Goal: Feedback & Contribution: Leave review/rating

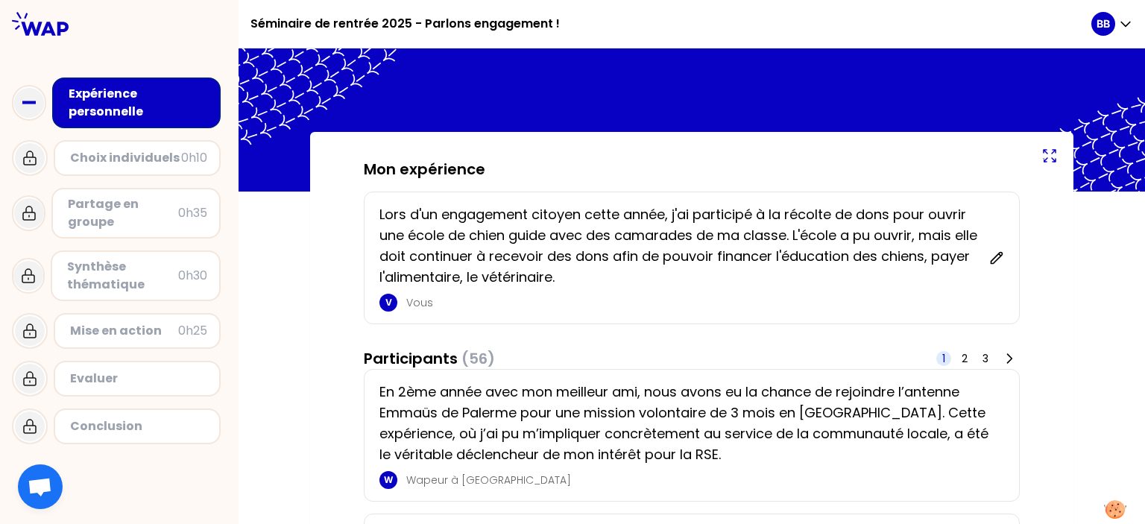
click at [1043, 163] on icon at bounding box center [1049, 156] width 18 height 18
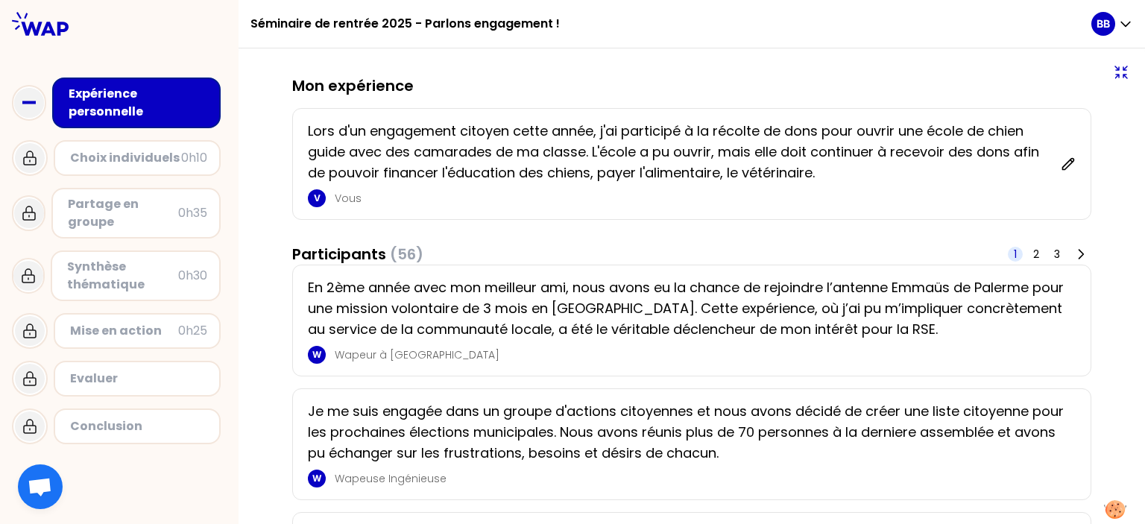
click at [1112, 64] on icon at bounding box center [1121, 72] width 18 height 18
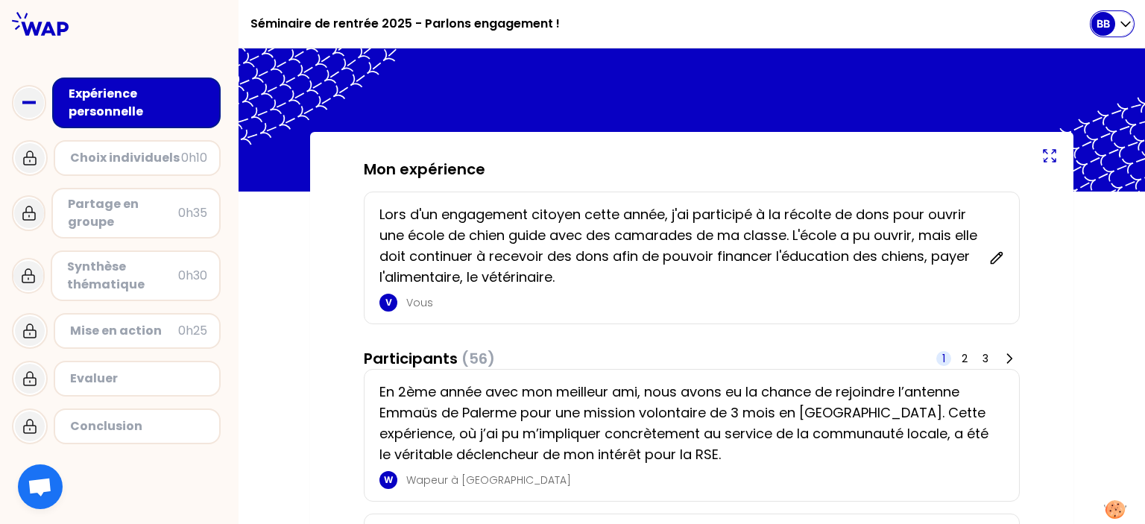
click at [1120, 25] on icon "button" at bounding box center [1125, 23] width 15 height 15
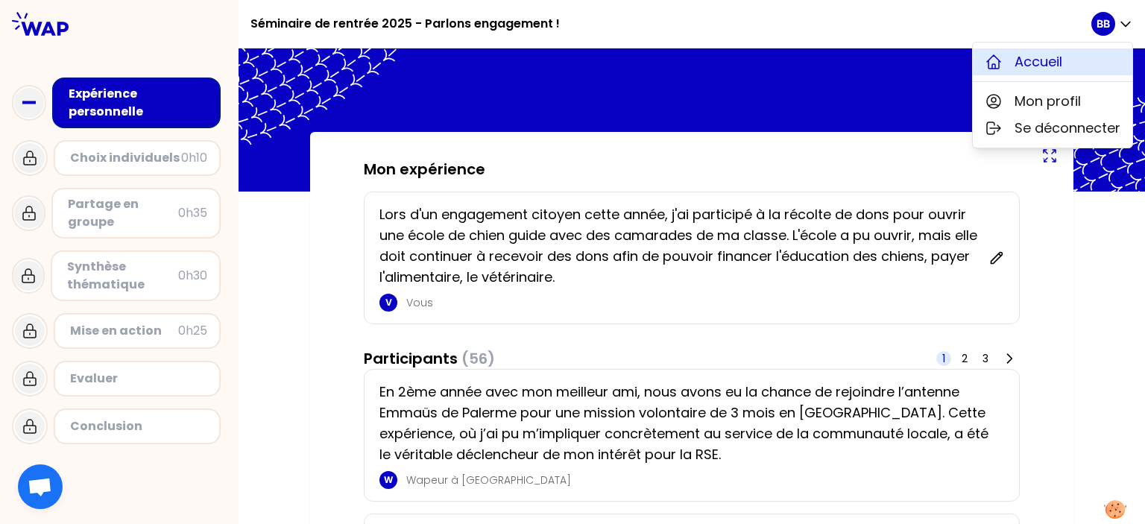
click at [1061, 54] on span "Accueil" at bounding box center [1038, 61] width 48 height 21
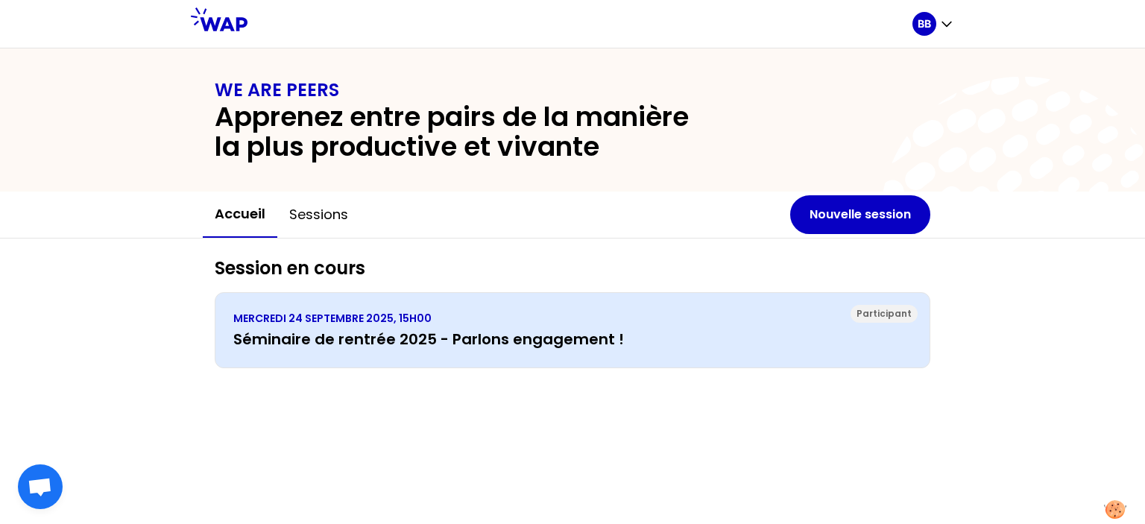
click at [430, 353] on div "Participant [DATE] 15H00 Séminaire de rentrée 2025 - Parlons engagement !" at bounding box center [572, 330] width 715 height 76
click at [651, 317] on p "MERCREDI 24 SEPTEMBRE 2025, 15H00" at bounding box center [572, 318] width 678 height 15
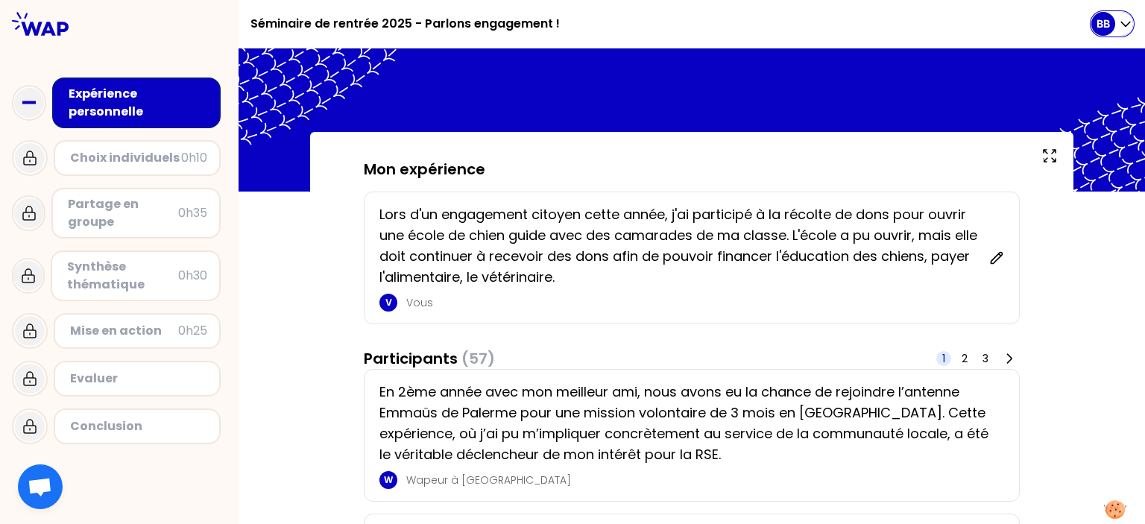
click at [1124, 25] on icon "button" at bounding box center [1125, 24] width 9 height 4
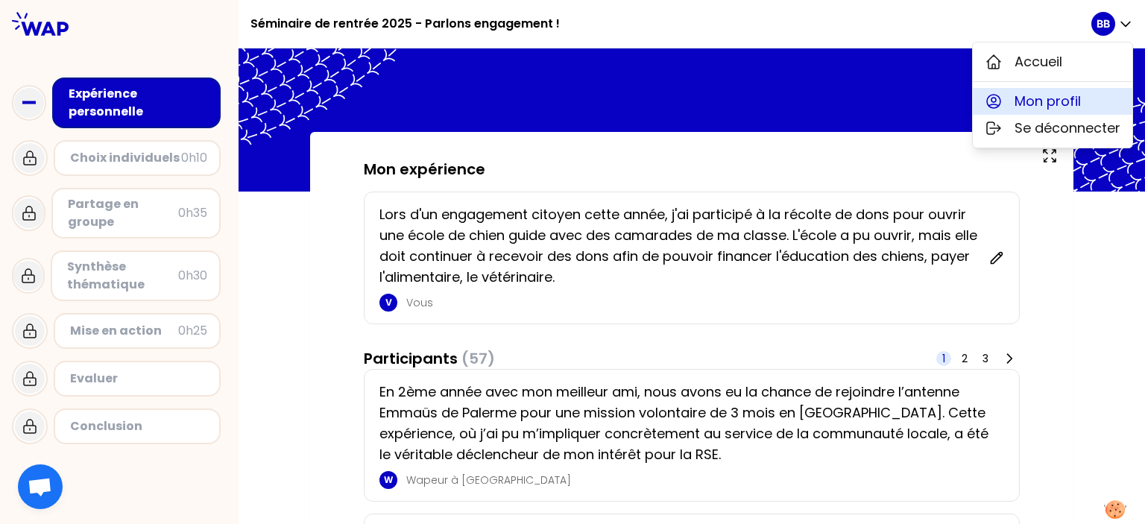
click at [1077, 102] on span "Mon profil" at bounding box center [1047, 101] width 66 height 21
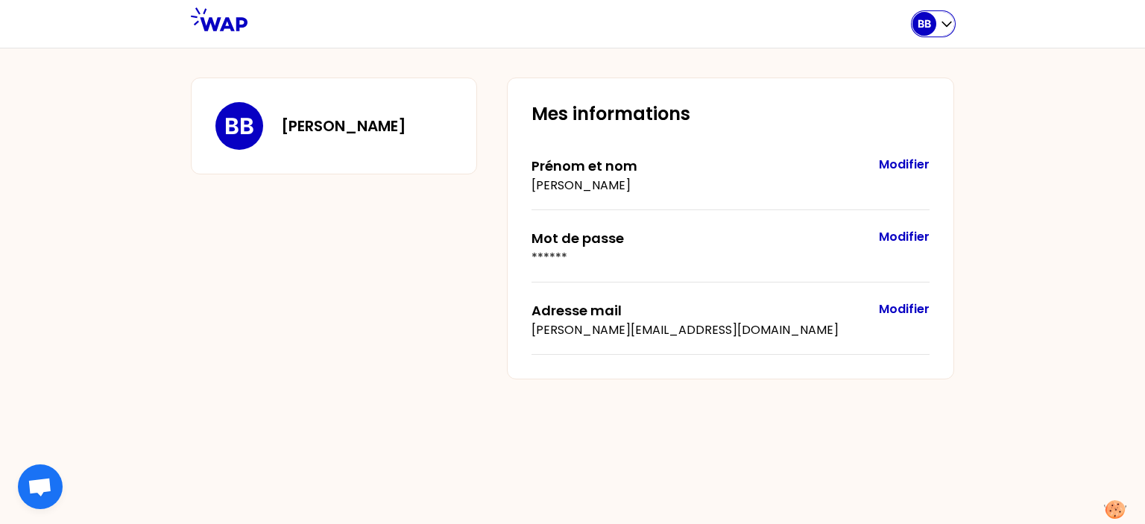
click at [945, 24] on icon "button" at bounding box center [946, 24] width 9 height 4
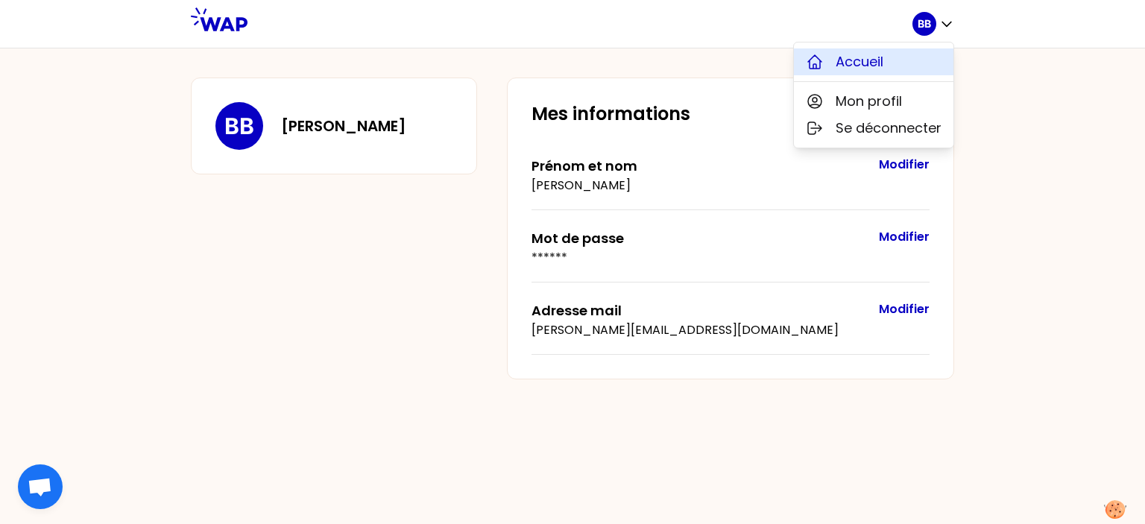
click at [873, 69] on span "Accueil" at bounding box center [859, 61] width 48 height 21
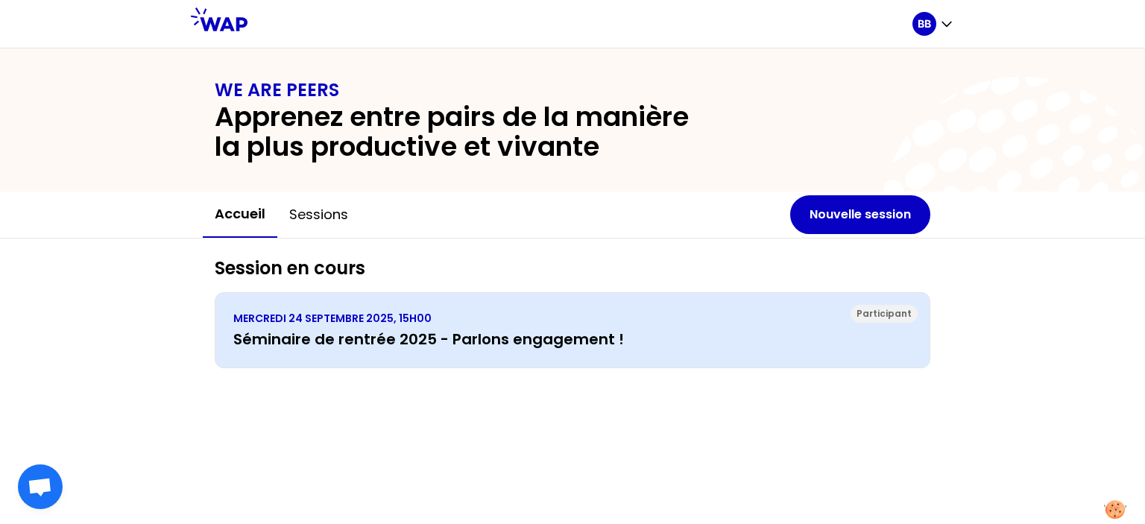
click at [589, 352] on div "Participant [DATE] 15H00 Séminaire de rentrée 2025 - Parlons engagement !" at bounding box center [572, 330] width 715 height 76
click at [589, 346] on h3 "Séminaire de rentrée 2025 - Parlons engagement !" at bounding box center [572, 339] width 678 height 21
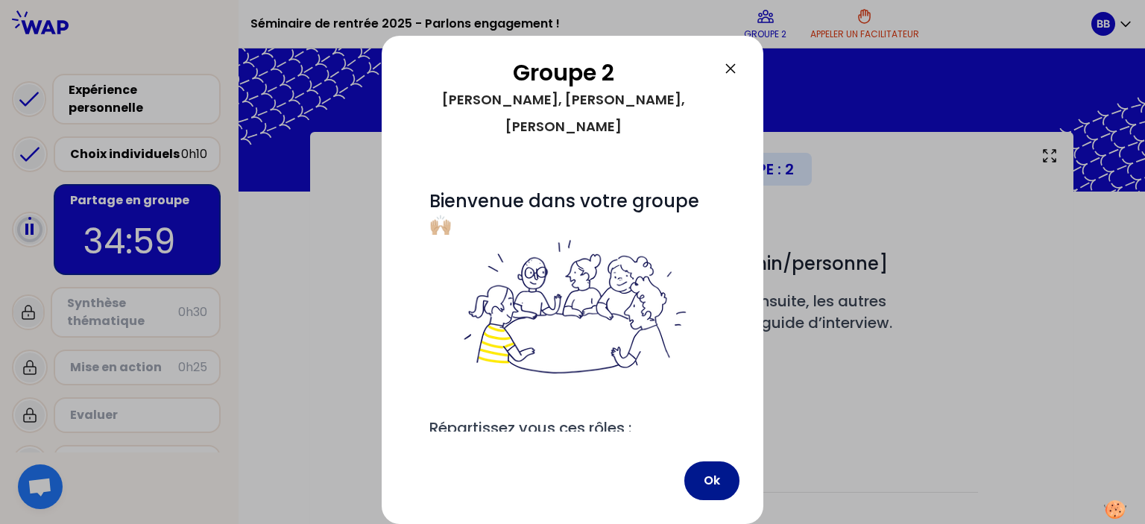
click at [718, 481] on button "Ok" at bounding box center [711, 480] width 55 height 39
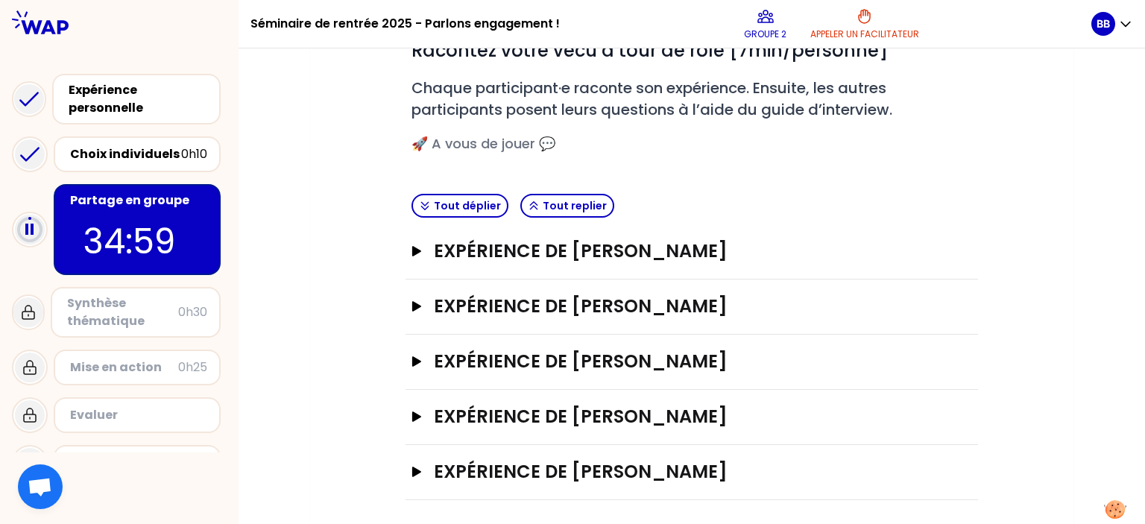
scroll to position [215, 0]
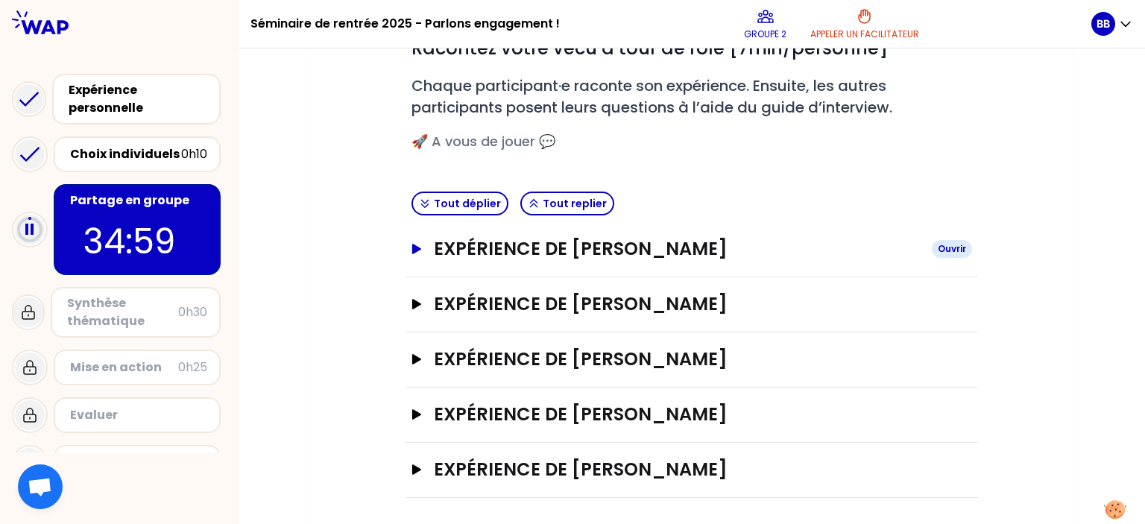
click at [428, 250] on button "Expérience de [PERSON_NAME]" at bounding box center [691, 249] width 560 height 24
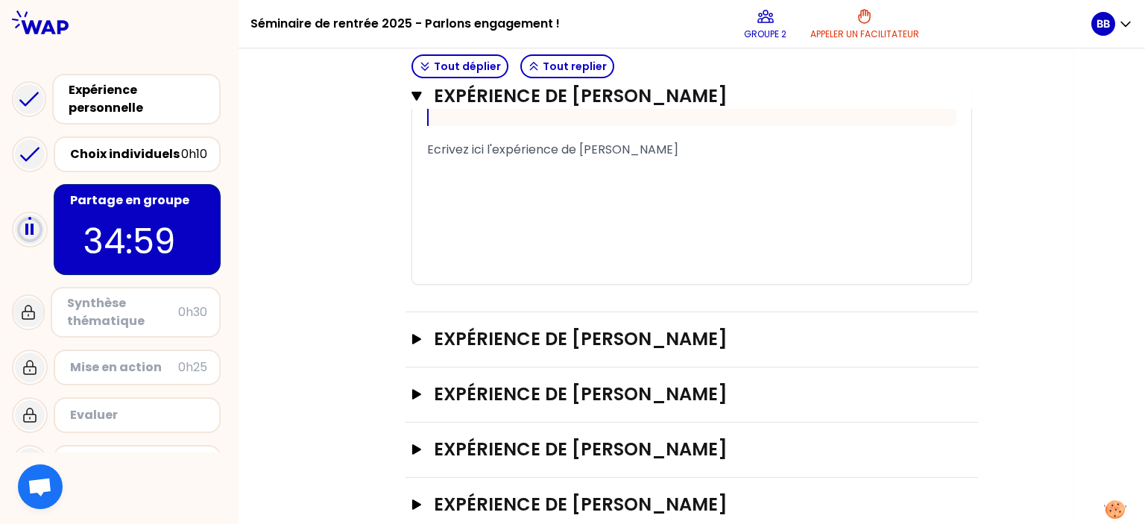
scroll to position [841, 0]
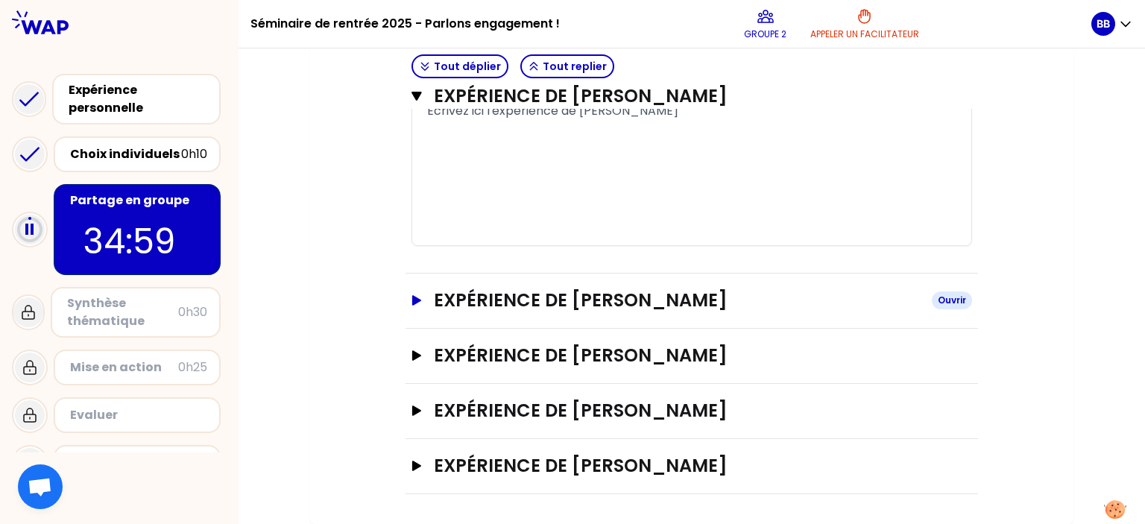
click at [436, 303] on h3 "Expérience de [PERSON_NAME]" at bounding box center [677, 300] width 486 height 24
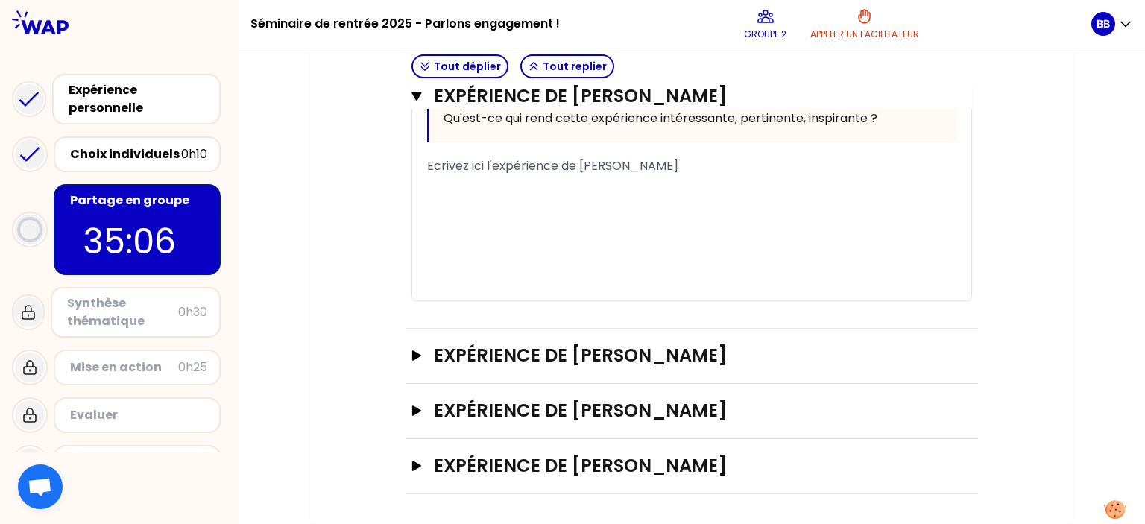
scroll to position [1439, 0]
click at [442, 355] on h3 "Expérience de [PERSON_NAME]" at bounding box center [677, 356] width 486 height 24
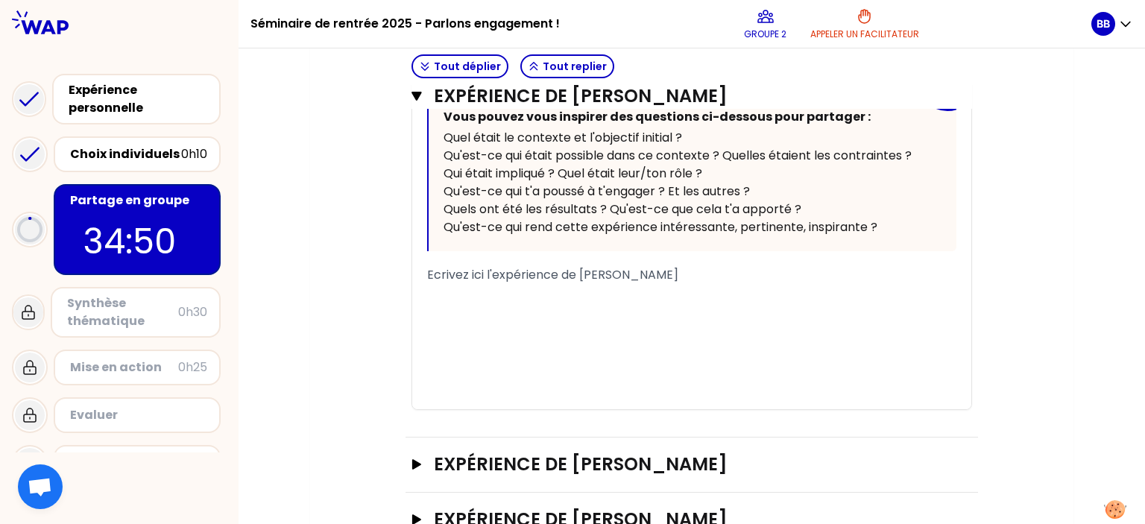
scroll to position [2066, 0]
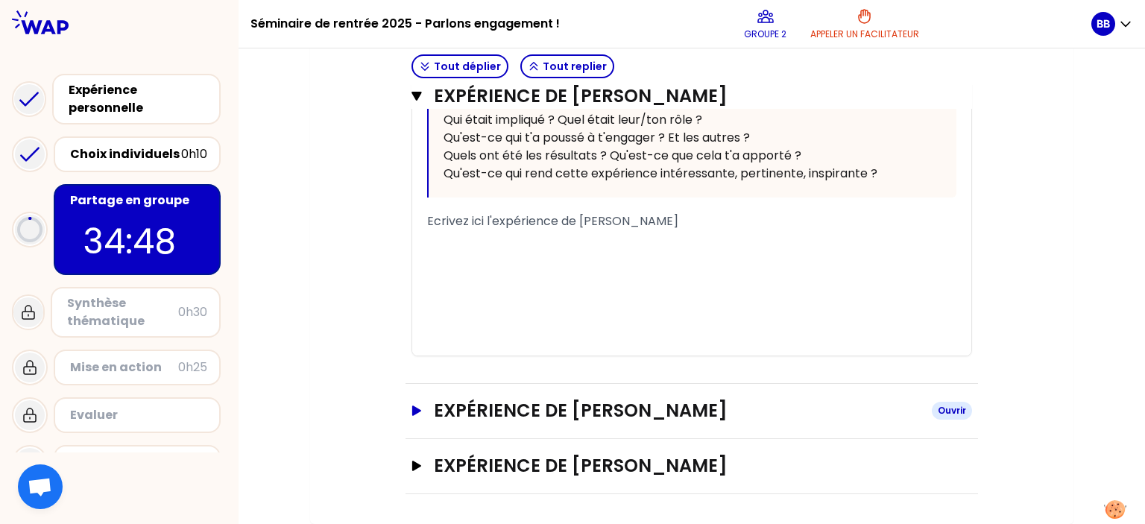
click at [617, 422] on h3 "Expérience de [PERSON_NAME]" at bounding box center [677, 411] width 486 height 24
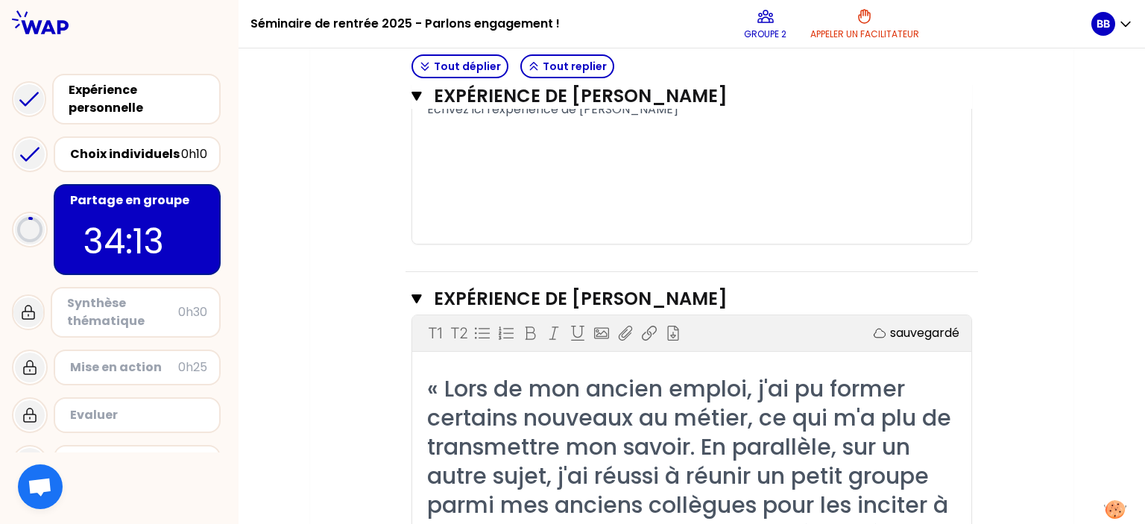
scroll to position [1469, 0]
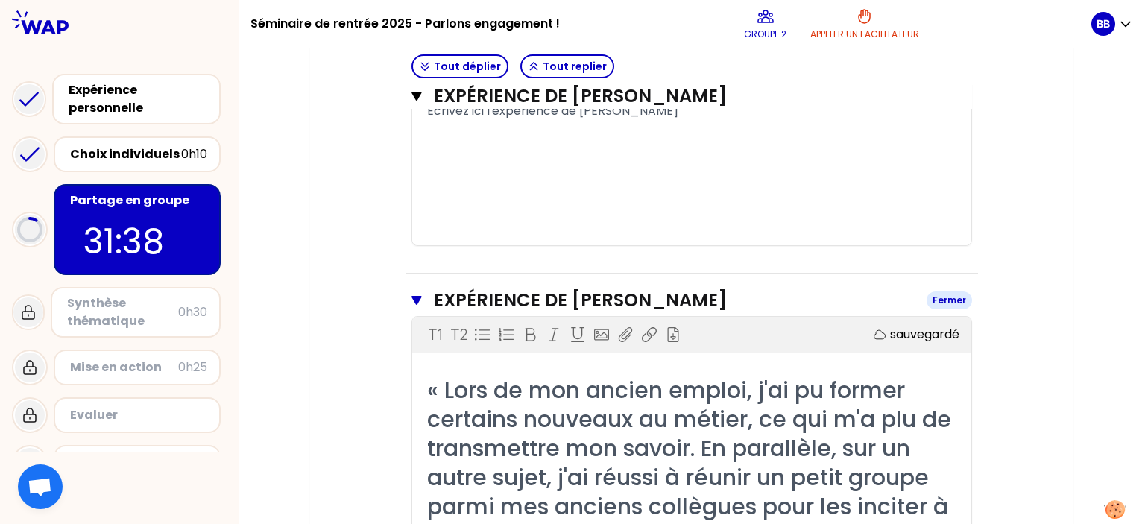
click at [572, 312] on h3 "Expérience de [PERSON_NAME]" at bounding box center [674, 300] width 481 height 24
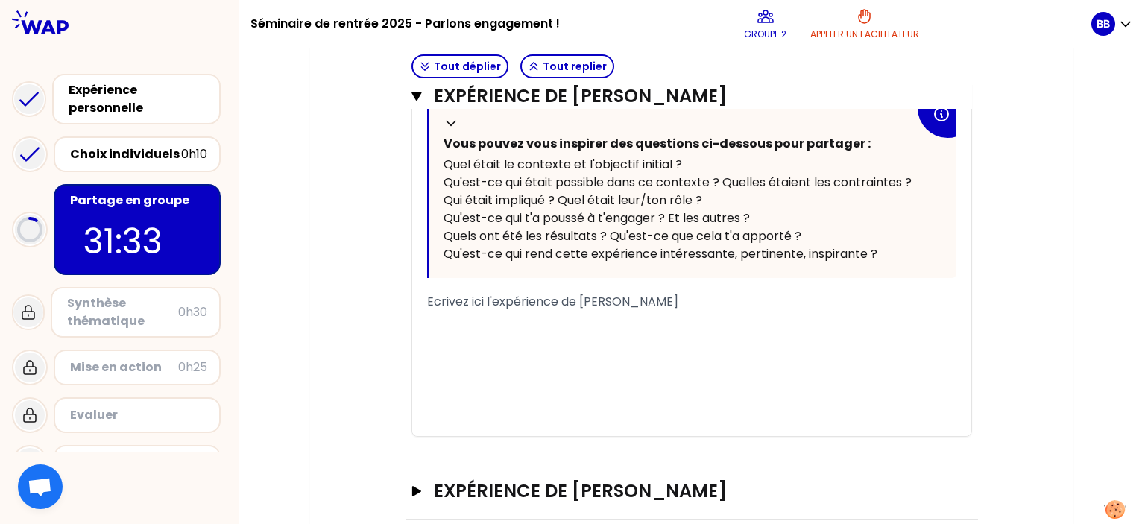
scroll to position [1320, 0]
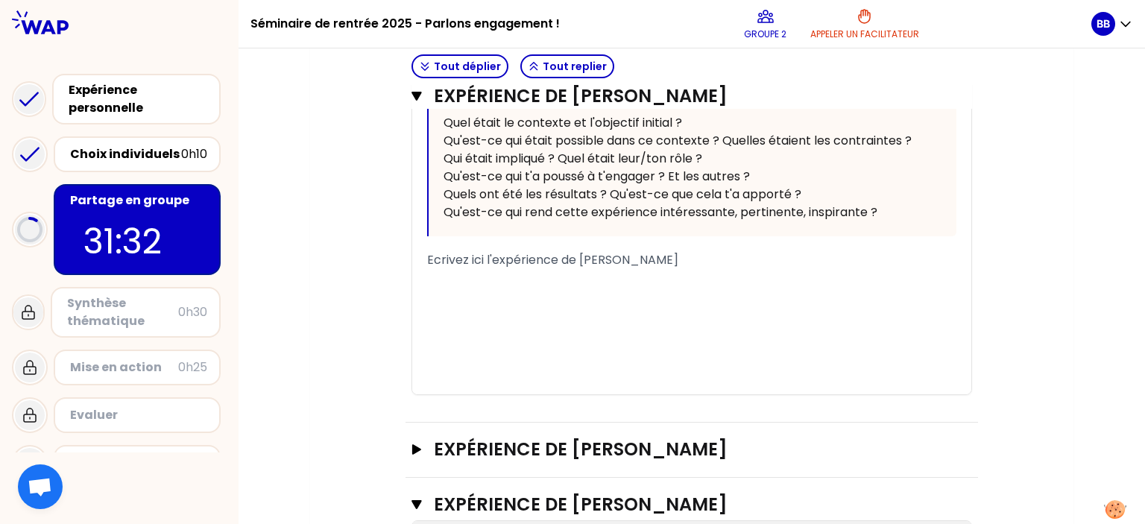
click at [502, 287] on div "﻿" at bounding box center [691, 278] width 529 height 18
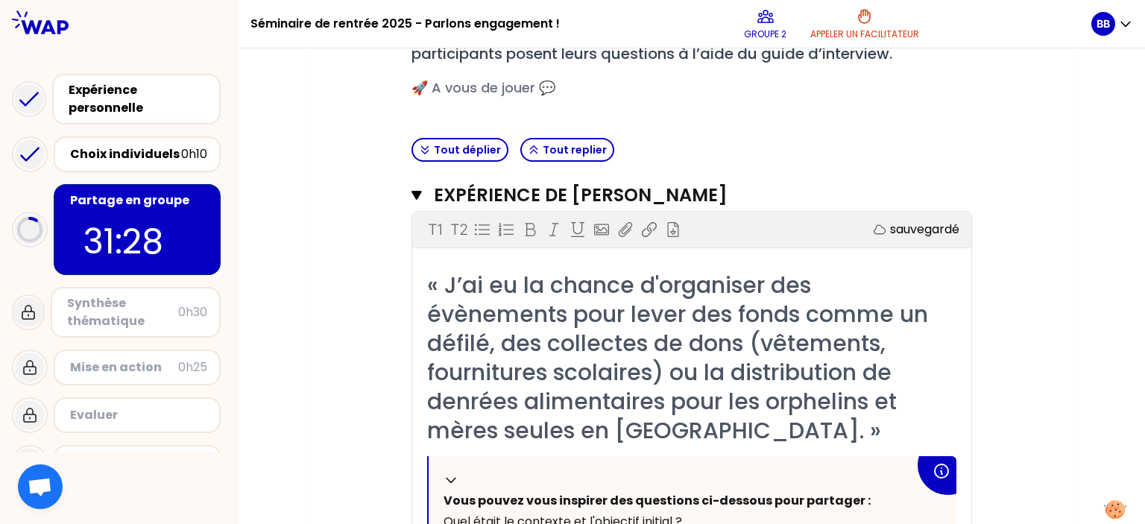
scroll to position [128, 0]
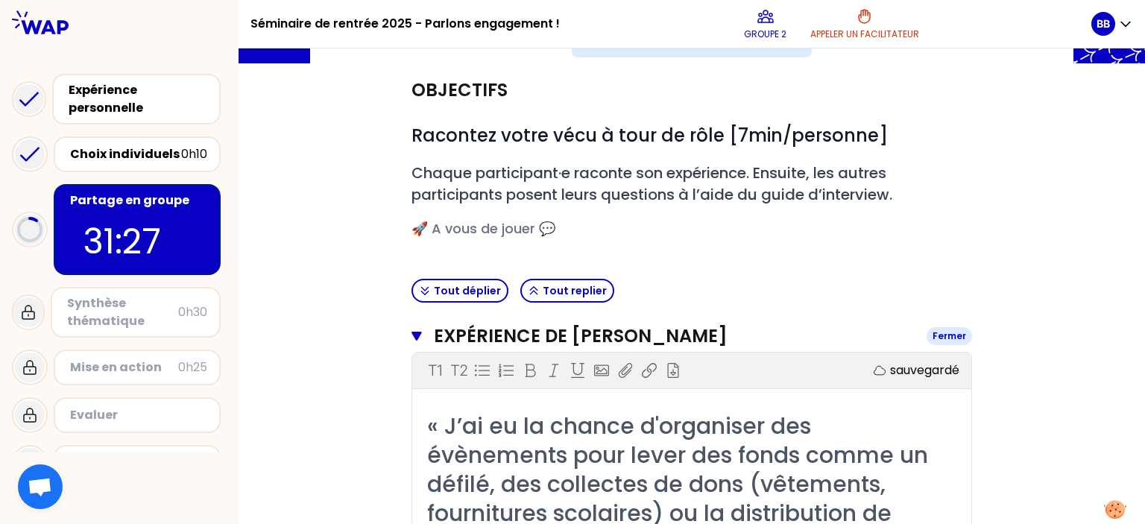
click at [621, 338] on h3 "Expérience de [PERSON_NAME]" at bounding box center [674, 336] width 481 height 24
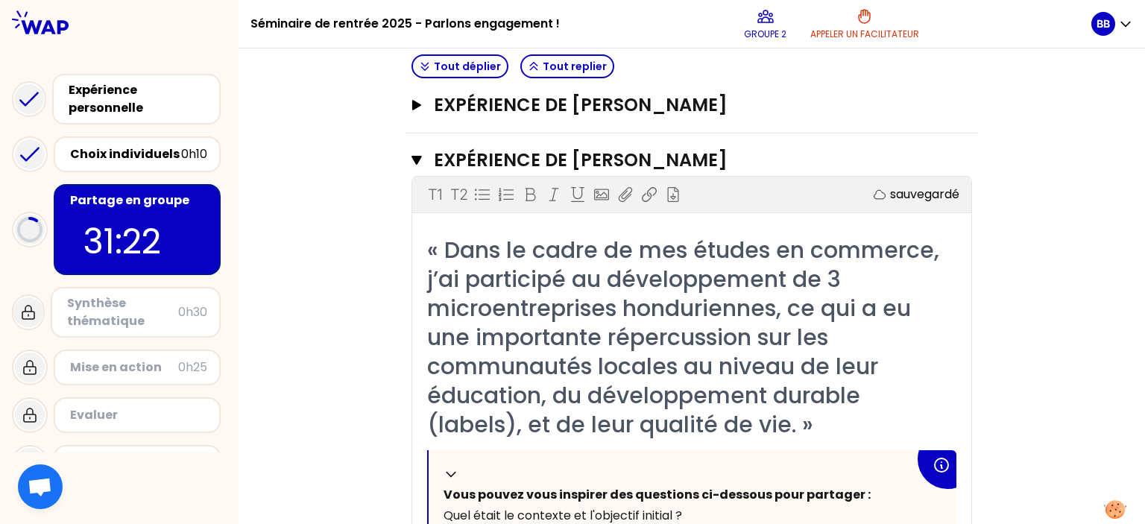
scroll to position [1066, 0]
click at [576, 160] on h3 "Expérience de [PERSON_NAME]" at bounding box center [674, 161] width 481 height 24
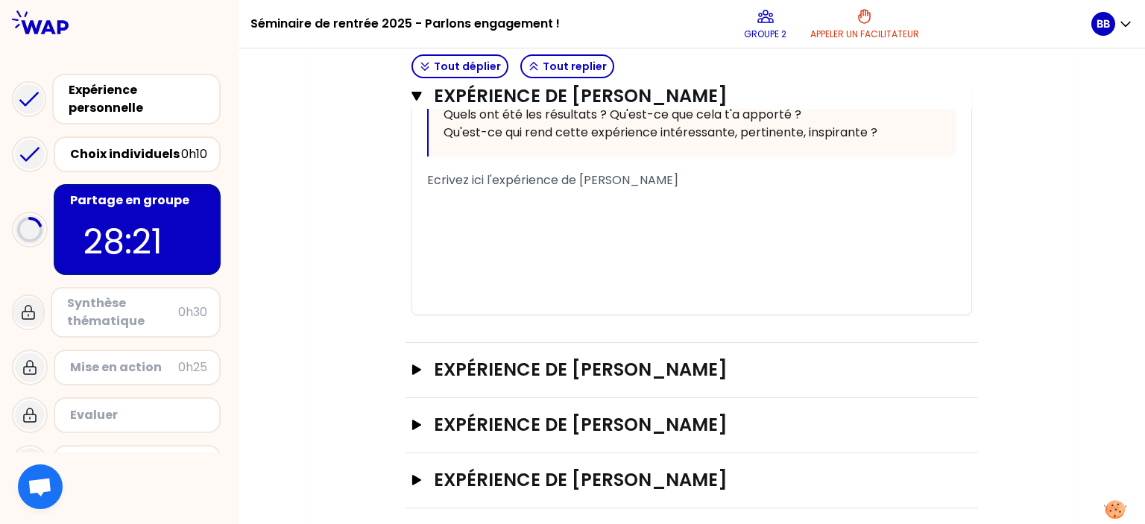
scroll to position [813, 0]
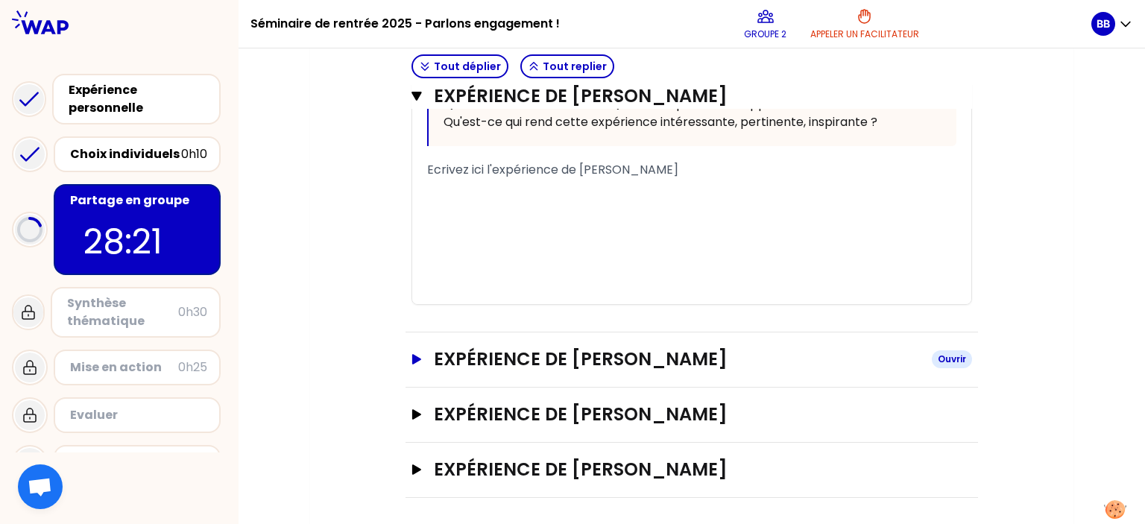
click at [580, 354] on h3 "Expérience de [PERSON_NAME]" at bounding box center [677, 359] width 486 height 24
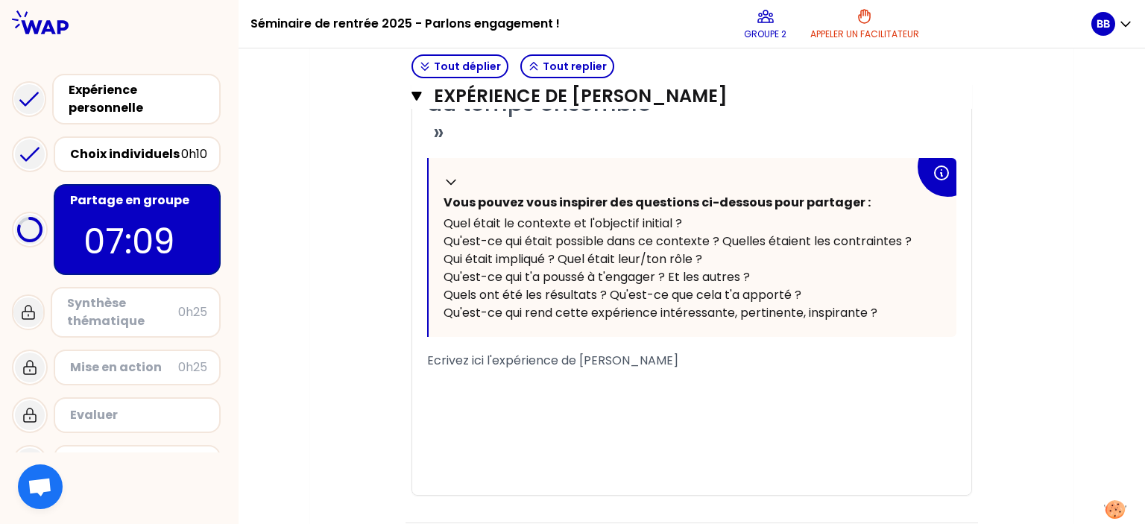
scroll to position [620, 0]
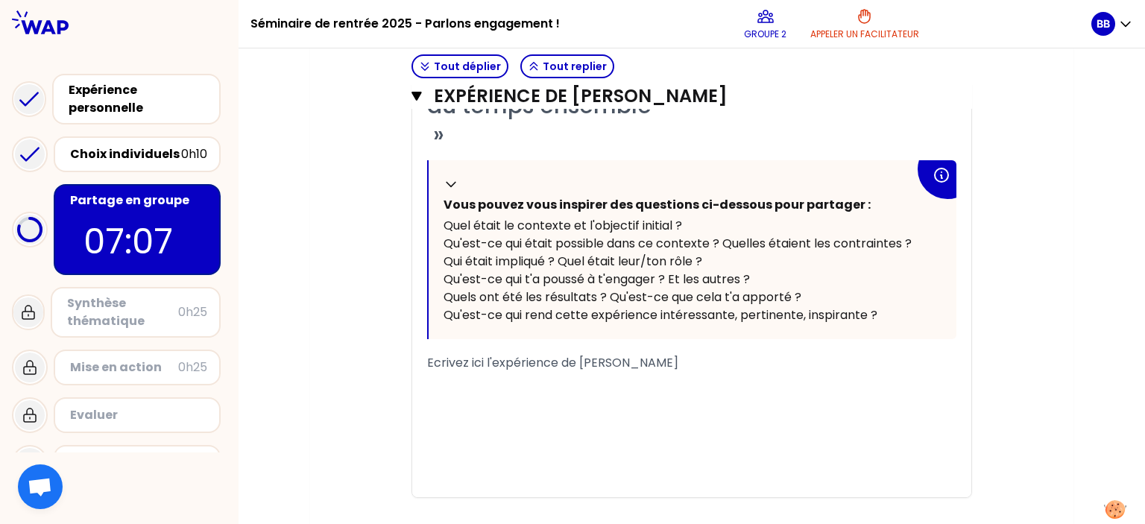
click at [446, 362] on span "Ecrivez ici l'expérience de [PERSON_NAME]" at bounding box center [552, 362] width 251 height 17
click at [431, 357] on span "Ecrivez ici l'expérience de [PERSON_NAME]" at bounding box center [552, 362] width 251 height 17
click at [426, 359] on div "« J’ai participé à un projet associatif de football visant à rassembler des jeu…" at bounding box center [691, 236] width 559 height 522
click at [449, 372] on div "﻿" at bounding box center [691, 381] width 529 height 18
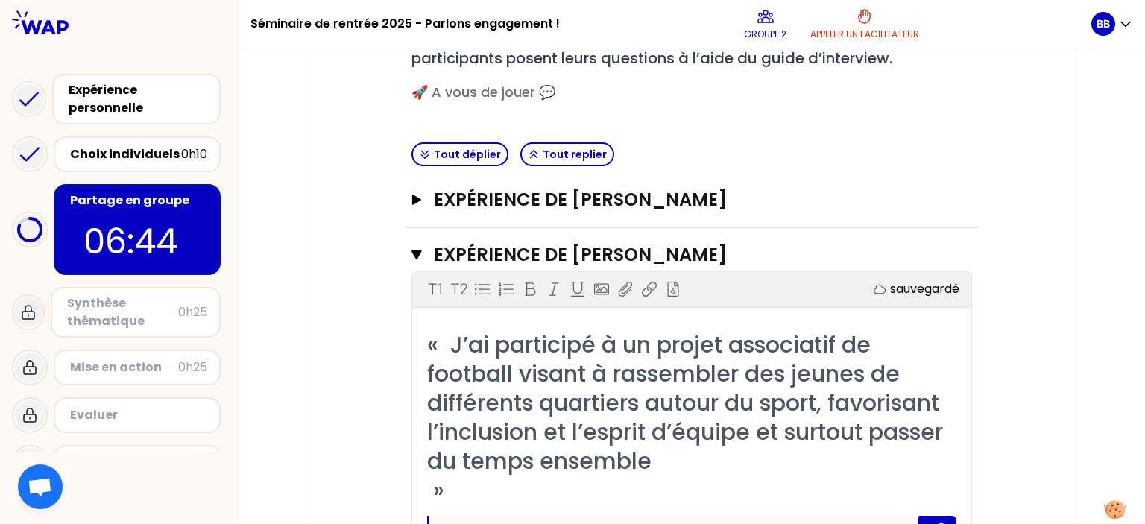
scroll to position [247, 0]
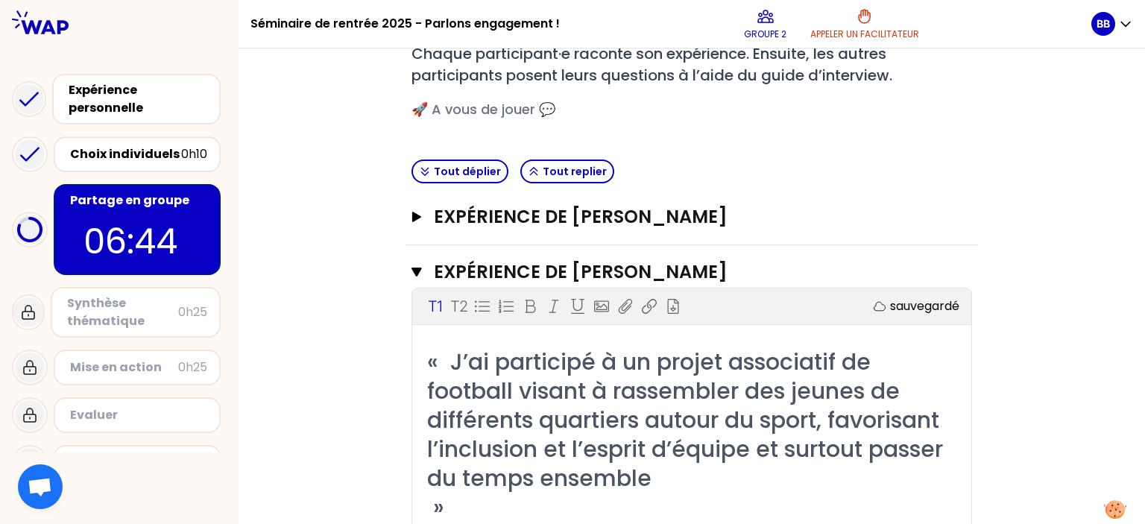
click at [483, 503] on div "« J’ai participé à un projet associatif de football visant à rassembler des jeu…" at bounding box center [691, 434] width 529 height 174
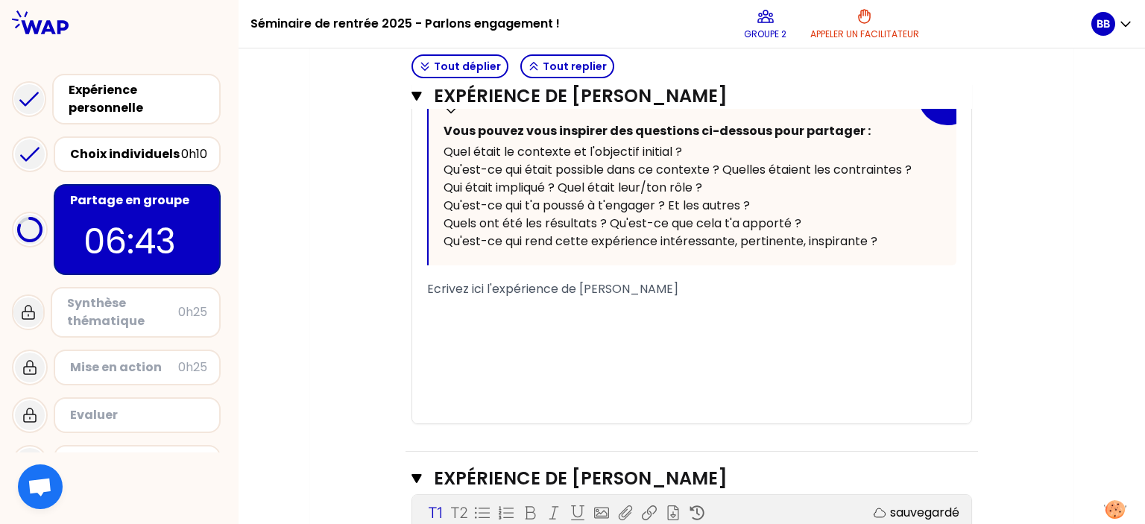
scroll to position [694, 0]
click at [476, 315] on div "﻿" at bounding box center [691, 324] width 529 height 18
click at [456, 297] on div "﻿" at bounding box center [691, 306] width 529 height 18
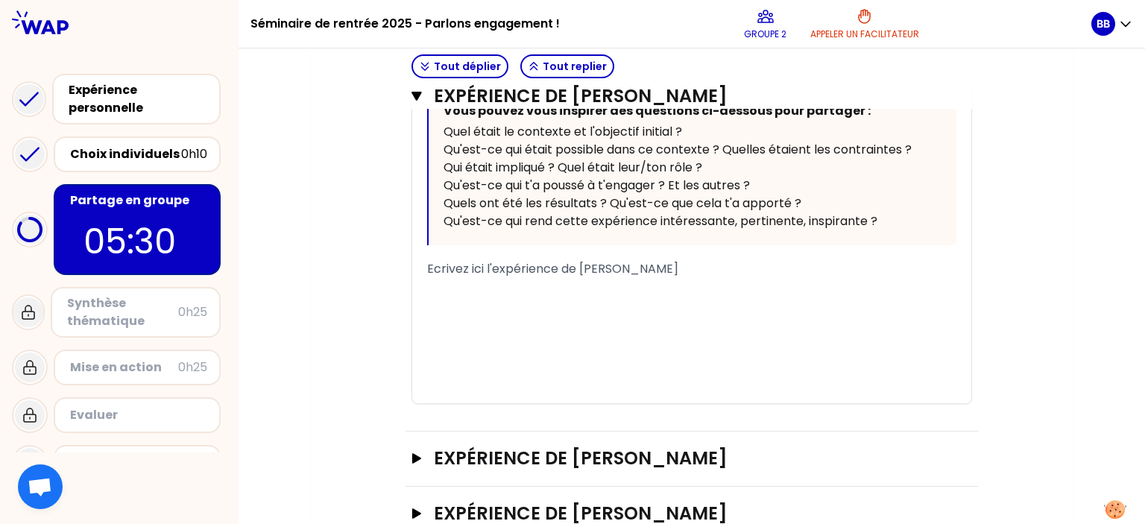
scroll to position [1812, 0]
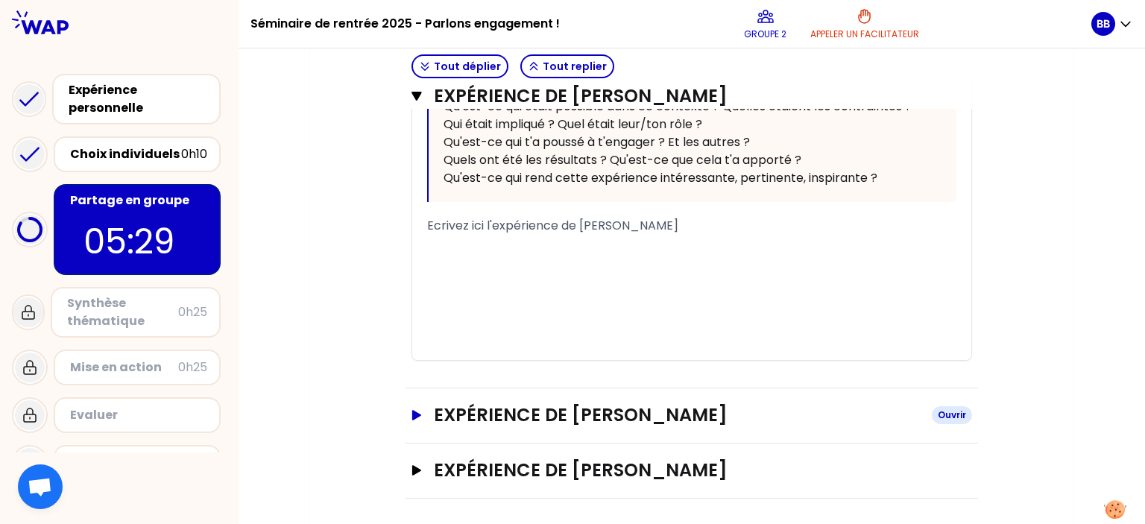
click at [611, 403] on h3 "Expérience de [PERSON_NAME]" at bounding box center [677, 415] width 486 height 24
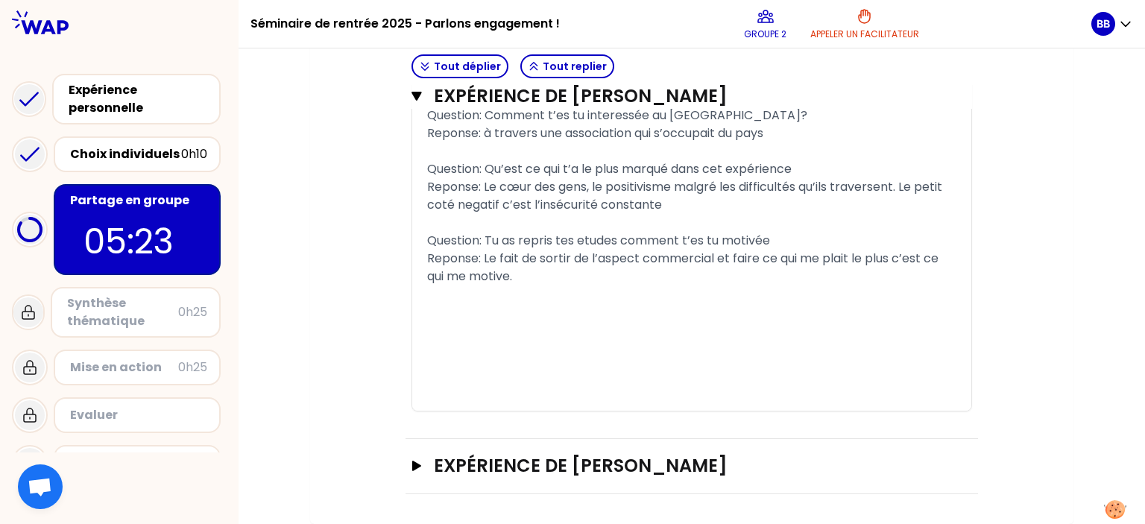
scroll to position [2671, 0]
click at [602, 455] on h3 "Expérience de [PERSON_NAME]" at bounding box center [677, 466] width 486 height 24
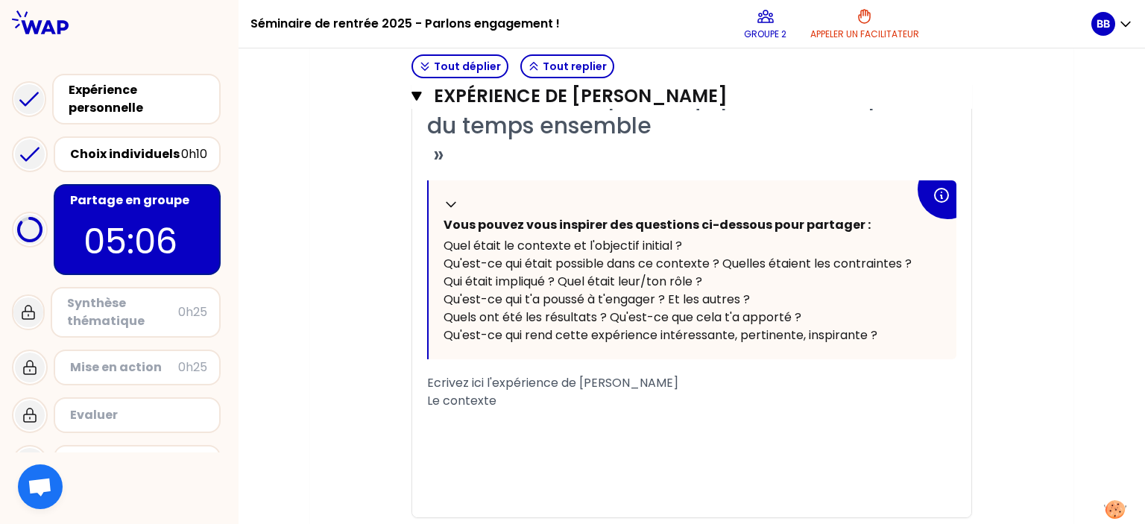
scroll to position [596, 0]
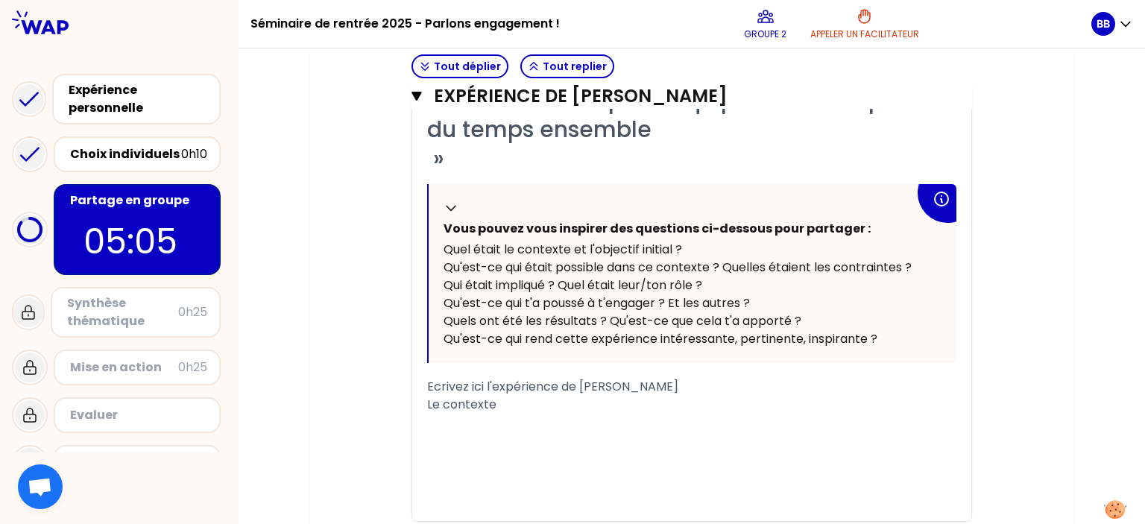
click at [516, 402] on div "Le contexte" at bounding box center [691, 405] width 529 height 18
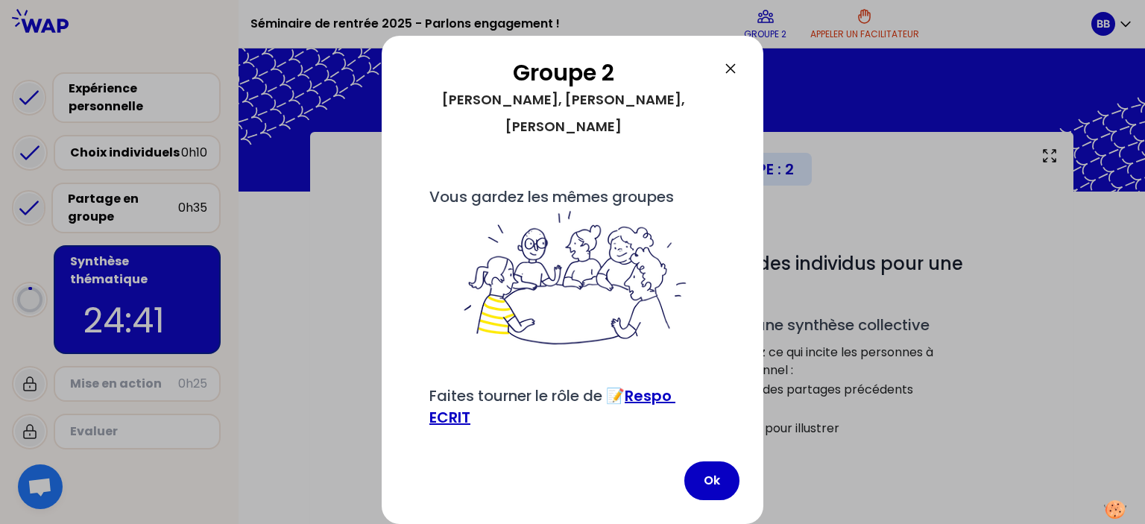
drag, startPoint x: 721, startPoint y: 492, endPoint x: 689, endPoint y: 461, distance: 44.3
click at [721, 491] on button "Ok" at bounding box center [711, 480] width 55 height 39
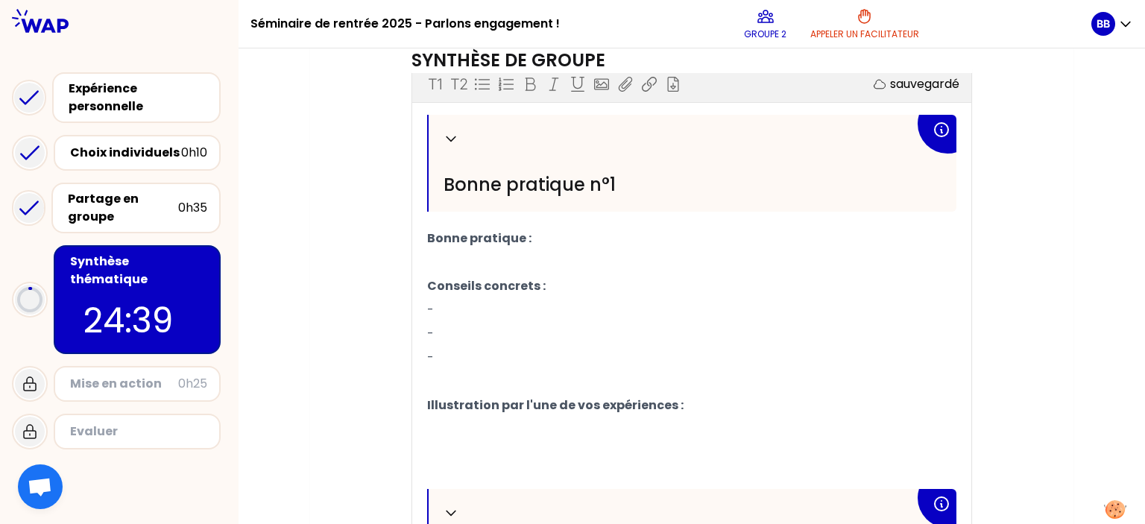
scroll to position [522, 0]
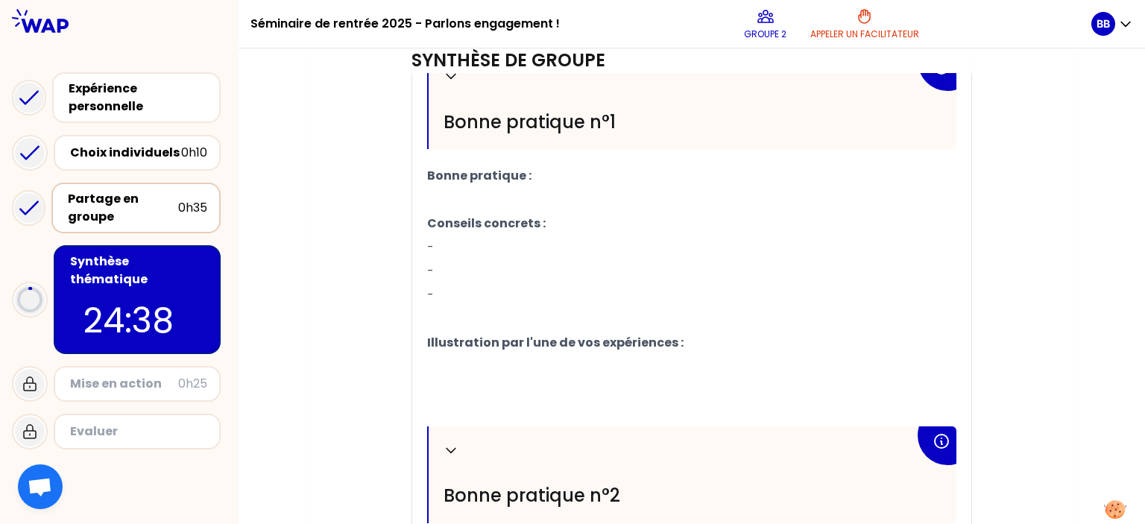
click at [151, 201] on div "Partage en groupe" at bounding box center [123, 208] width 110 height 36
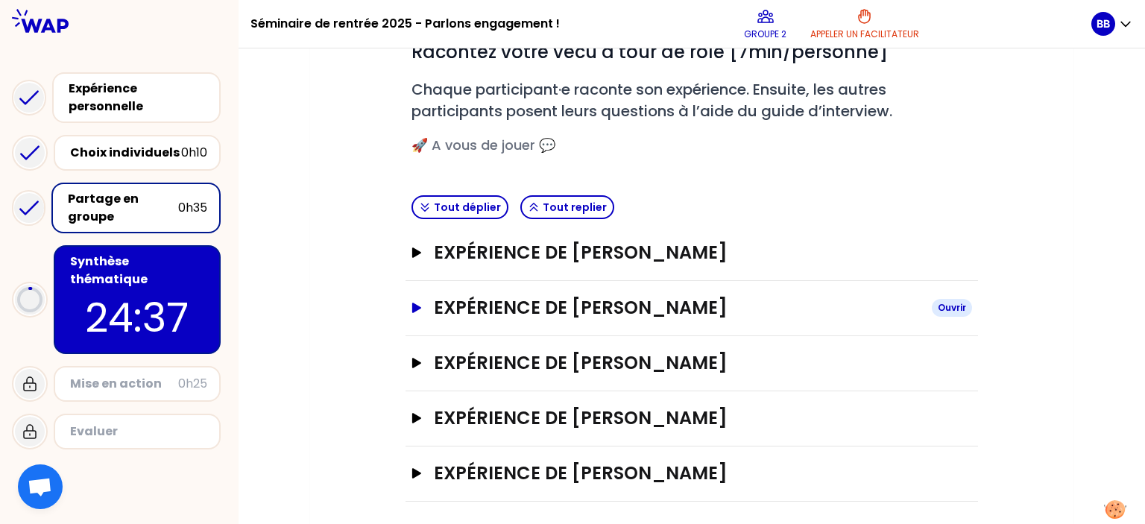
scroll to position [215, 0]
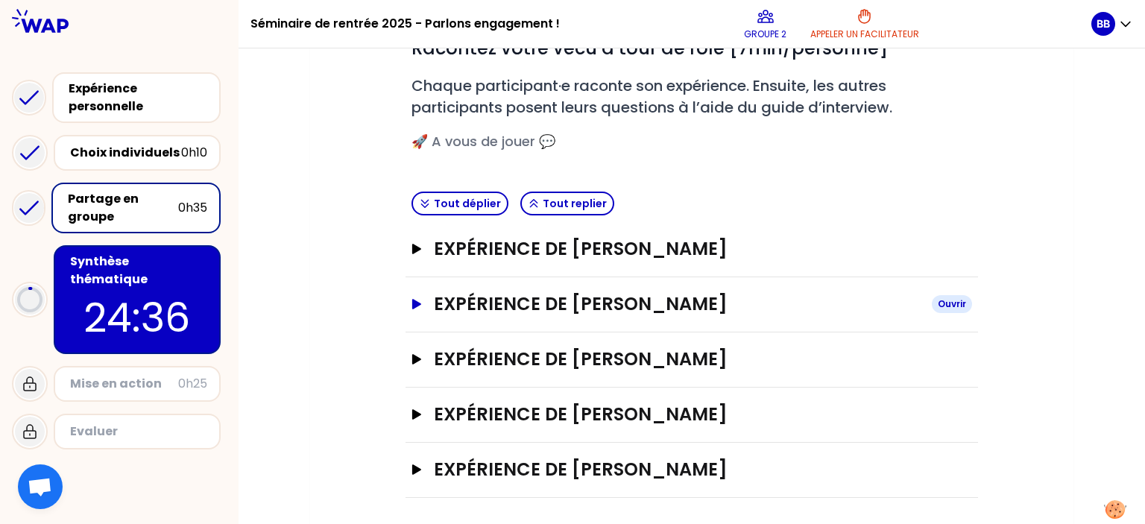
click at [615, 311] on h3 "Expérience de [PERSON_NAME]" at bounding box center [677, 304] width 486 height 24
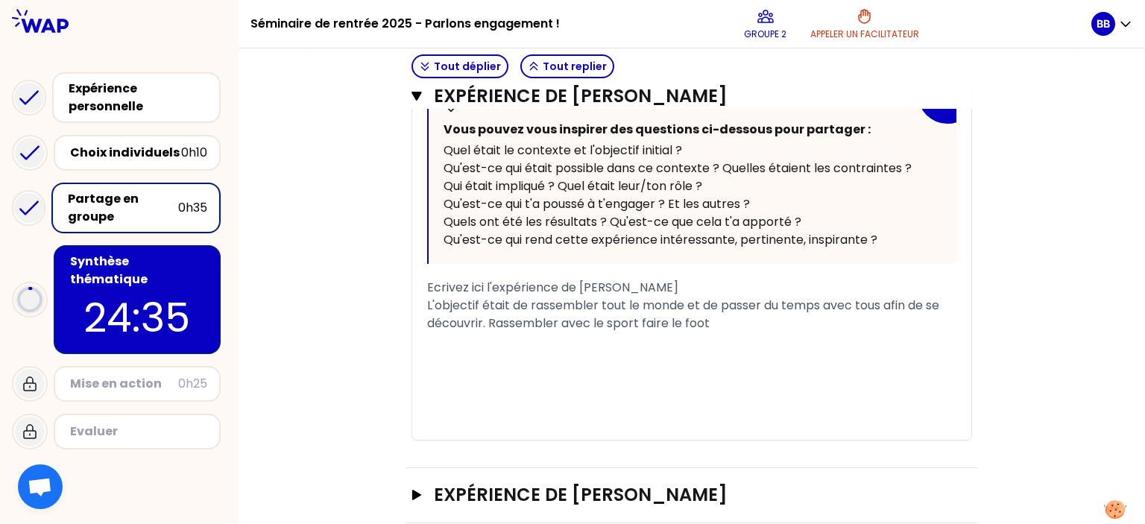
scroll to position [682, 0]
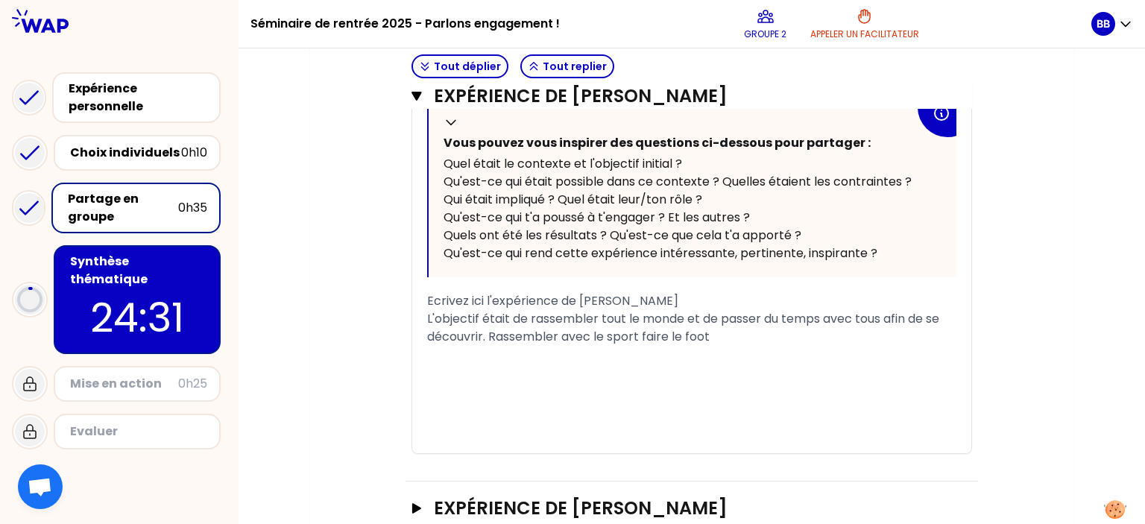
click at [727, 340] on div "L'objectif était de rassembler tout le monde et de passer du temps avec tous af…" at bounding box center [691, 328] width 529 height 36
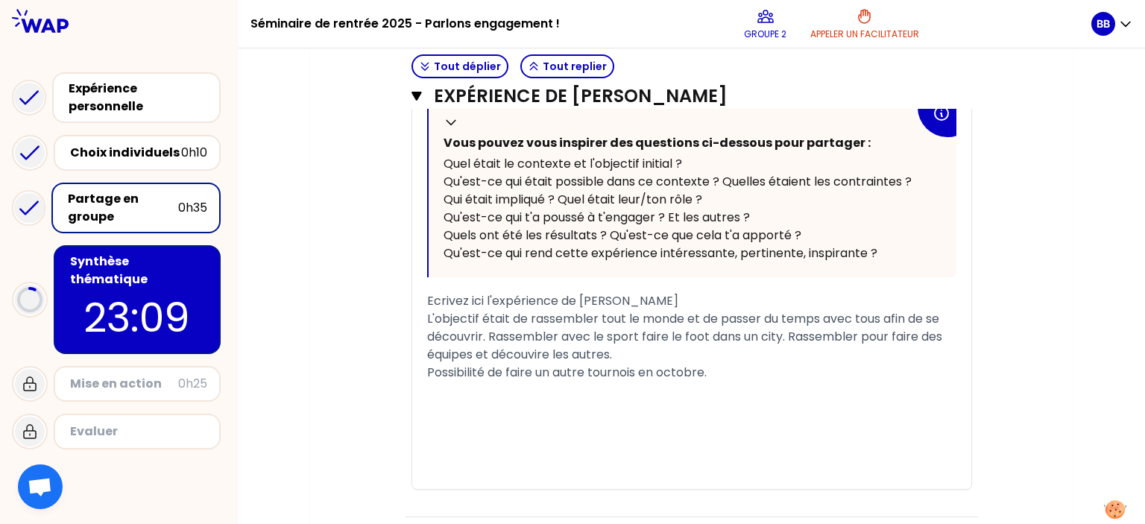
click at [659, 351] on div "L'objectif était de rassembler tout le monde et de passer du temps avec tous af…" at bounding box center [691, 337] width 529 height 54
click at [199, 288] on p "22:52" at bounding box center [137, 317] width 140 height 58
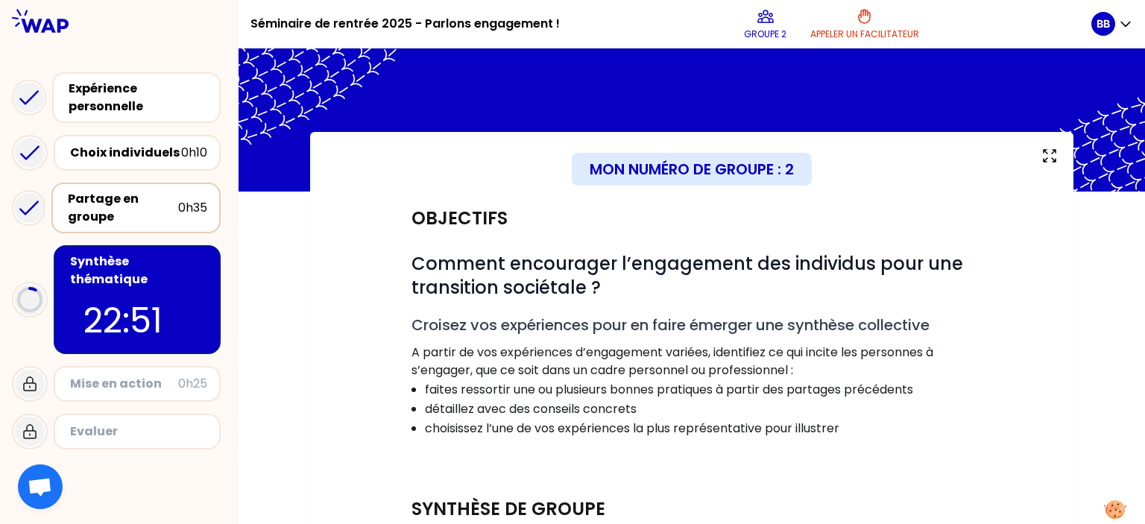
click at [168, 208] on div "Partage en groupe" at bounding box center [123, 208] width 110 height 36
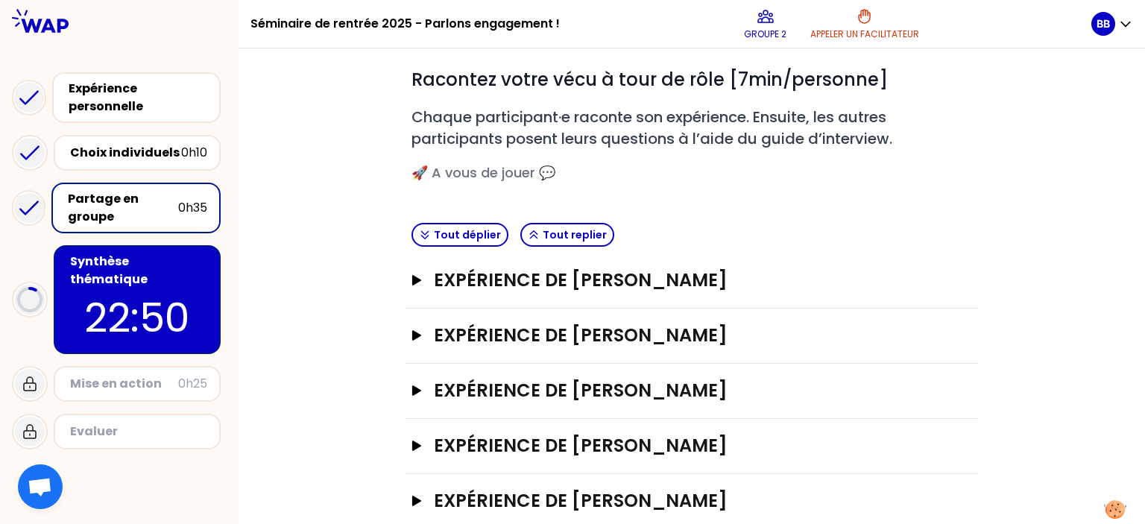
scroll to position [215, 0]
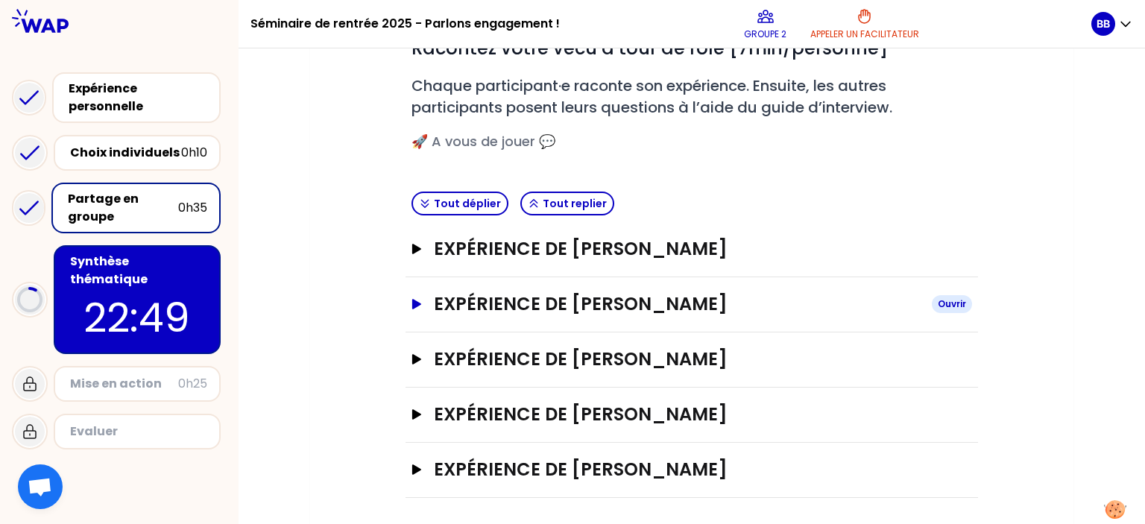
click at [572, 311] on h3 "Expérience de [PERSON_NAME]" at bounding box center [677, 304] width 486 height 24
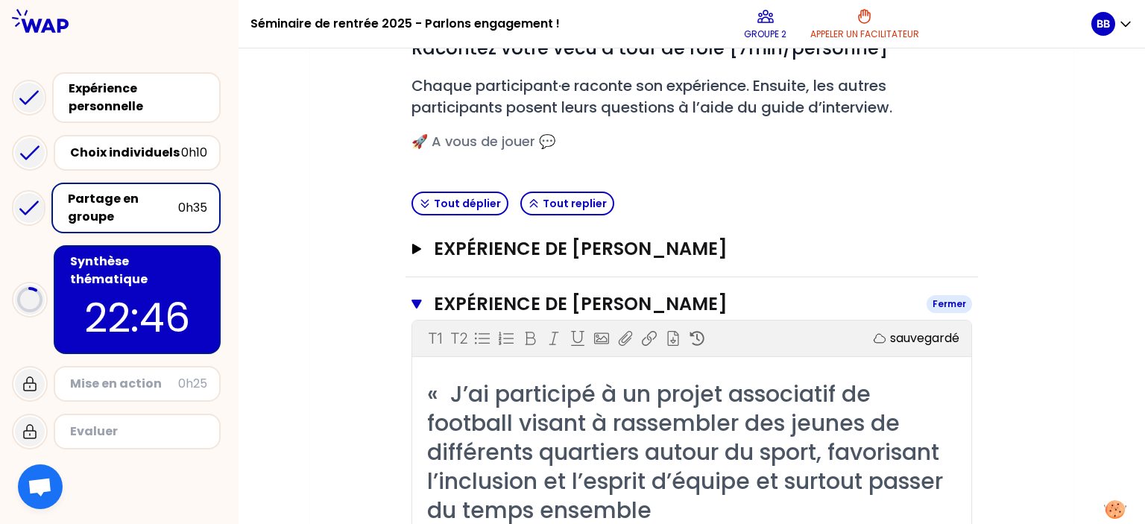
click at [546, 300] on h3 "Expérience de [PERSON_NAME]" at bounding box center [674, 304] width 481 height 24
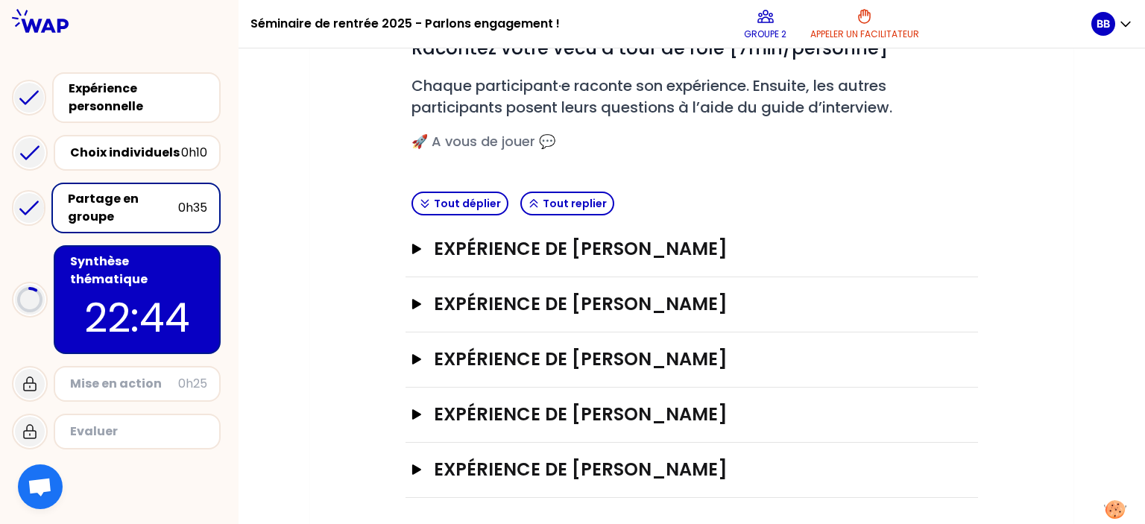
click at [121, 288] on p "22:44" at bounding box center [137, 317] width 140 height 58
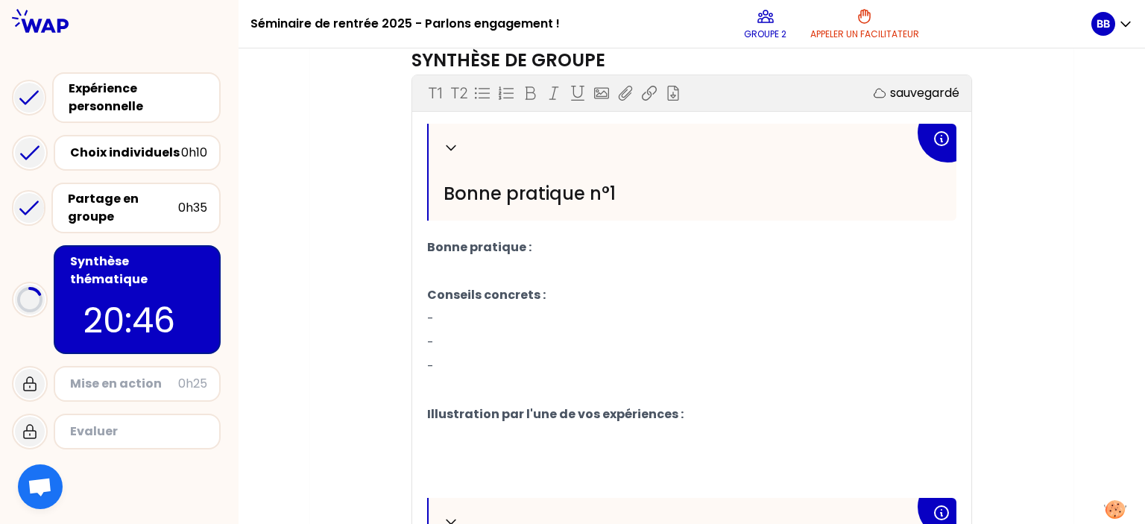
scroll to position [453, 0]
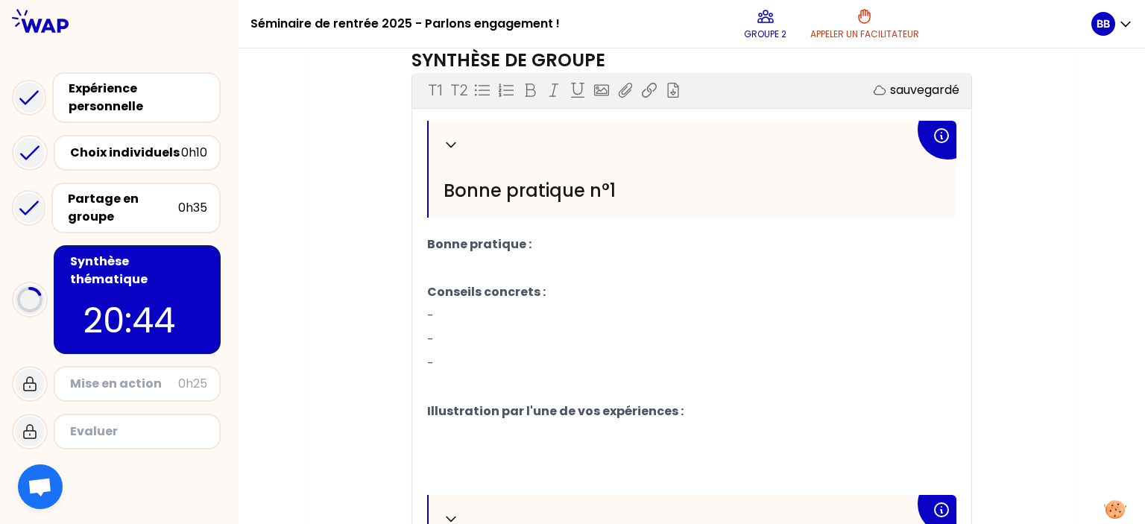
click at [493, 266] on p "﻿" at bounding box center [691, 268] width 529 height 24
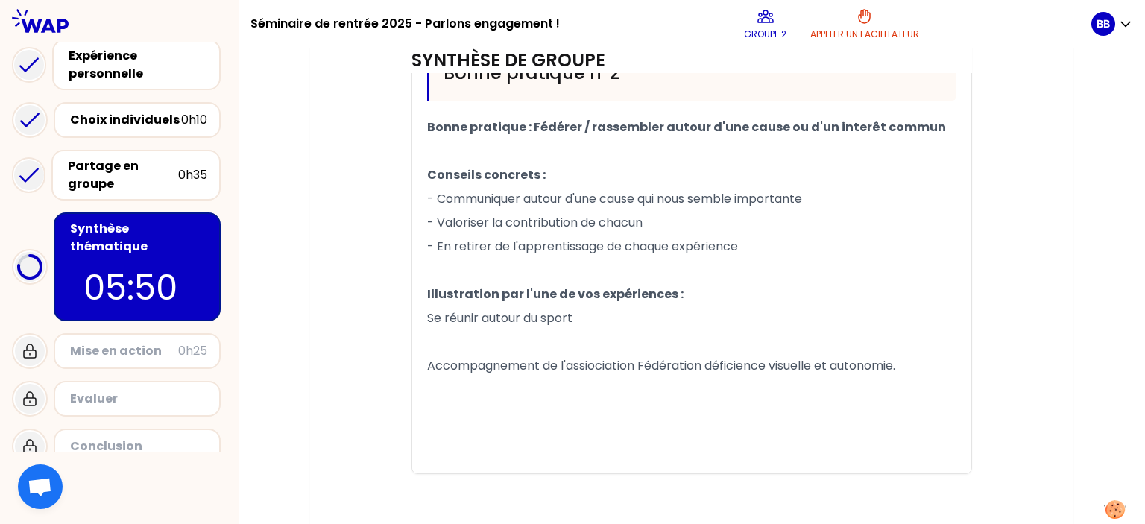
scroll to position [996, 0]
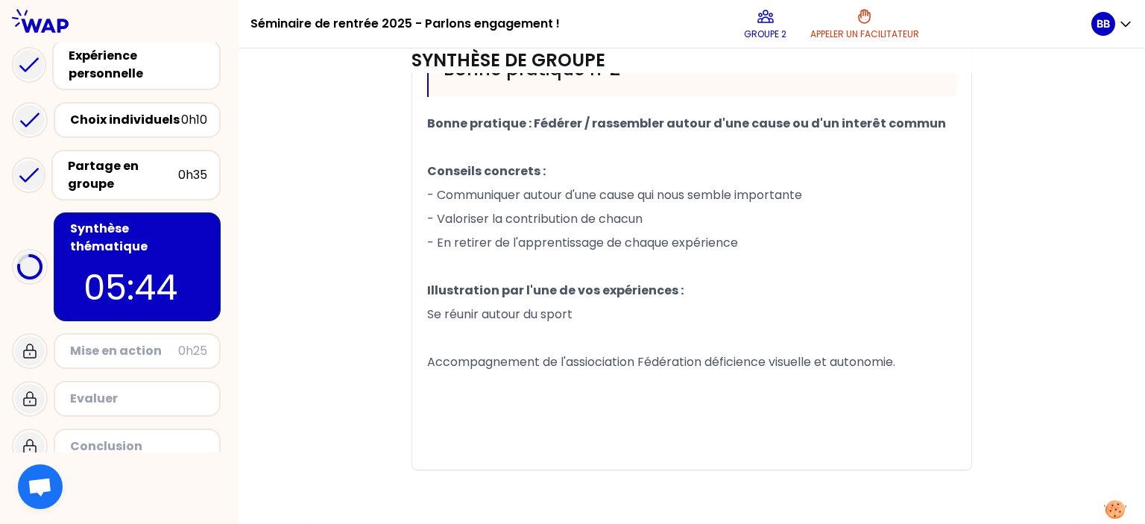
click at [164, 342] on div "Mise en action" at bounding box center [124, 351] width 108 height 18
click at [162, 342] on div "Mise en action" at bounding box center [124, 351] width 108 height 18
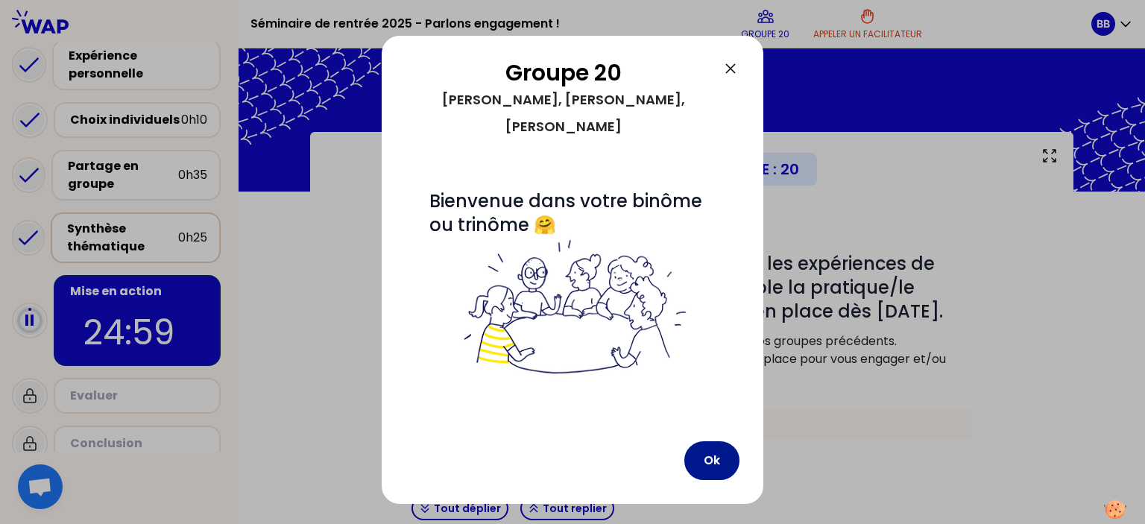
click at [728, 441] on button "Ok" at bounding box center [711, 460] width 55 height 39
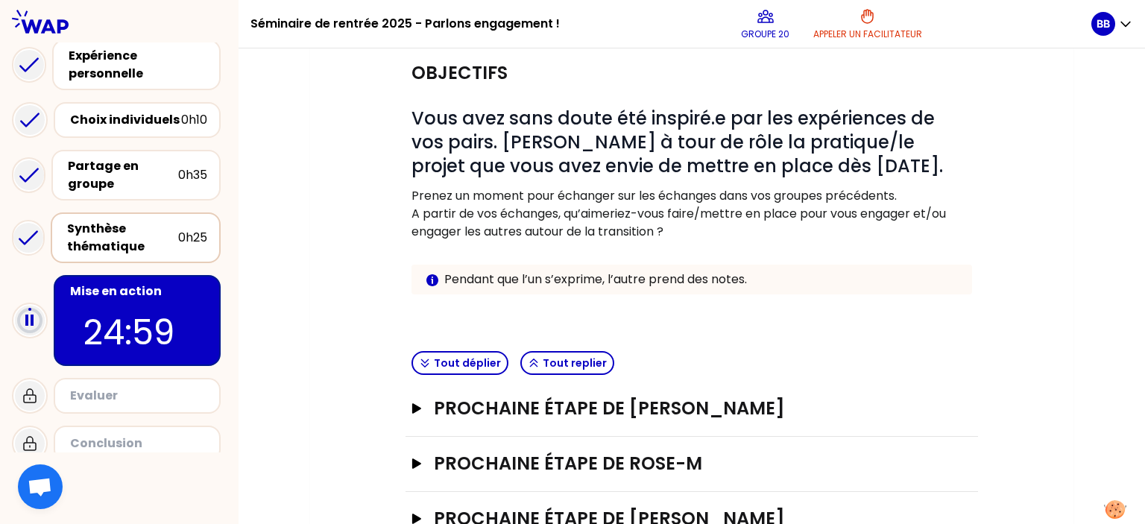
scroll to position [149, 0]
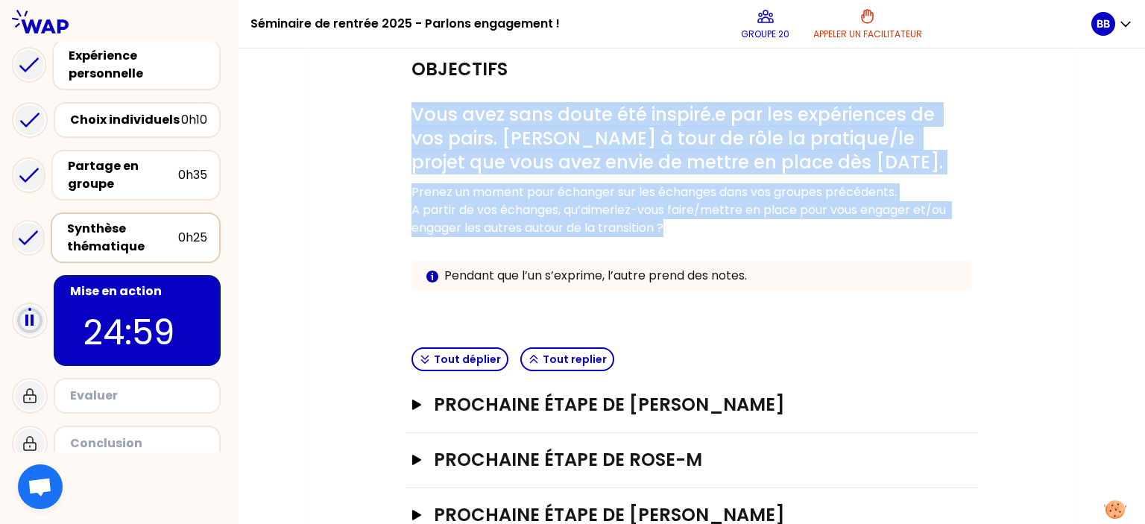
drag, startPoint x: 691, startPoint y: 227, endPoint x: 372, endPoint y: 89, distance: 348.1
click at [372, 89] on div "Objectifs # Vous avez sans doute été inspiré.e par les expériences de vos pairs…" at bounding box center [691, 292] width 703 height 501
click at [735, 261] on div "Info Warning Tip Pendant que l’un s’exprime, l’autre prend des notes." at bounding box center [691, 276] width 560 height 30
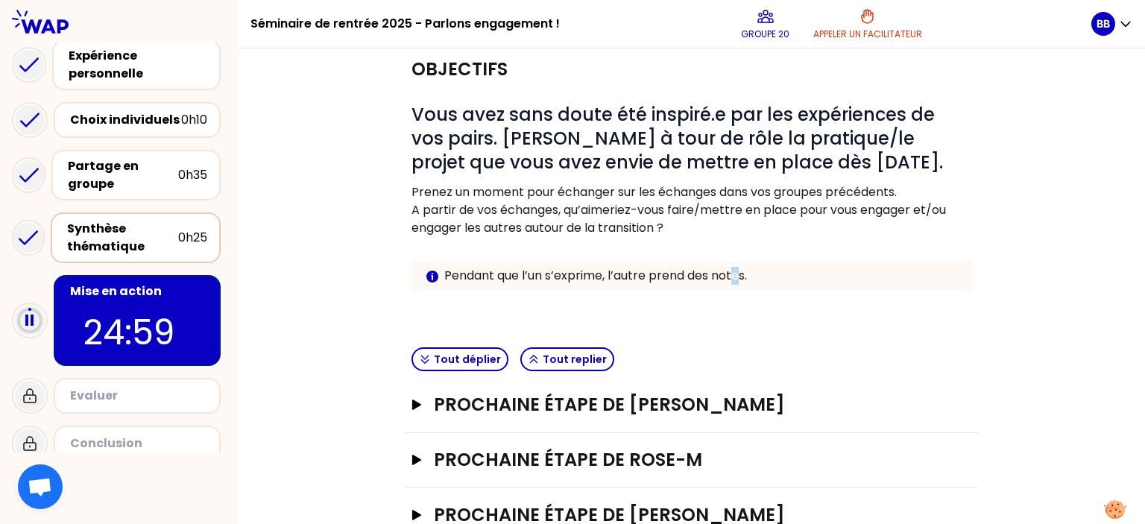
click at [738, 259] on div "# Vous avez sans doute été inspiré.e par les expériences de vos pairs. [PERSON_…" at bounding box center [691, 209] width 560 height 212
click at [735, 227] on p "A partir de vos échanges, qu’aimeriez-vous faire/mettre en place pour vous enga…" at bounding box center [691, 219] width 560 height 36
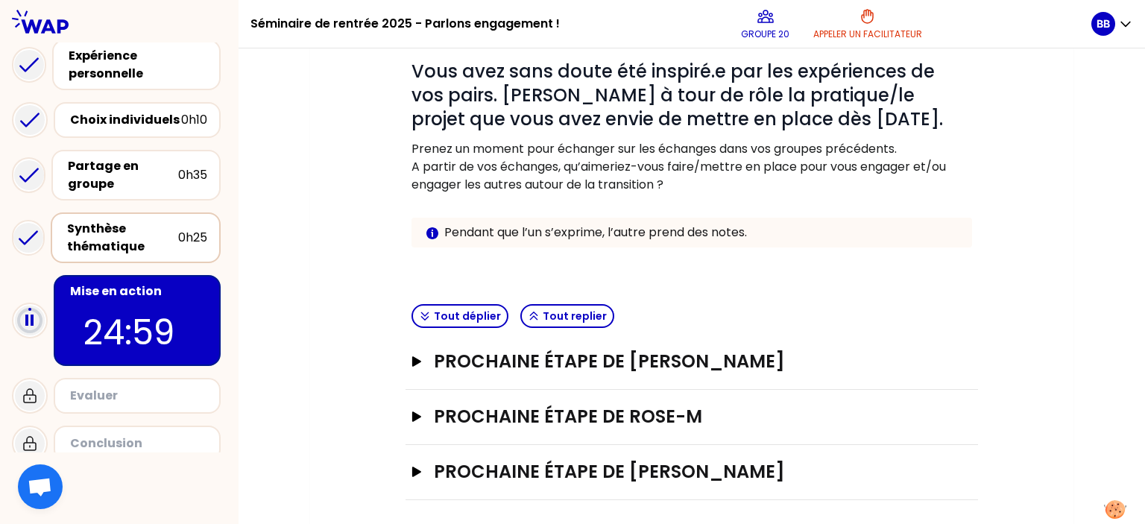
scroll to position [196, 0]
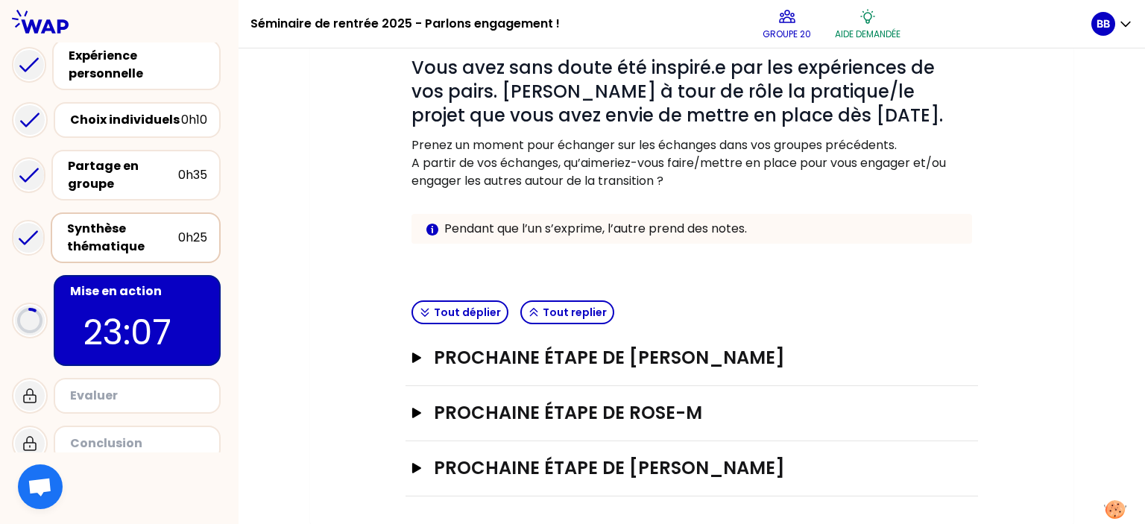
click at [741, 262] on p at bounding box center [691, 259] width 560 height 18
click at [677, 465] on h3 "Prochaine étape de [PERSON_NAME]" at bounding box center [677, 468] width 486 height 24
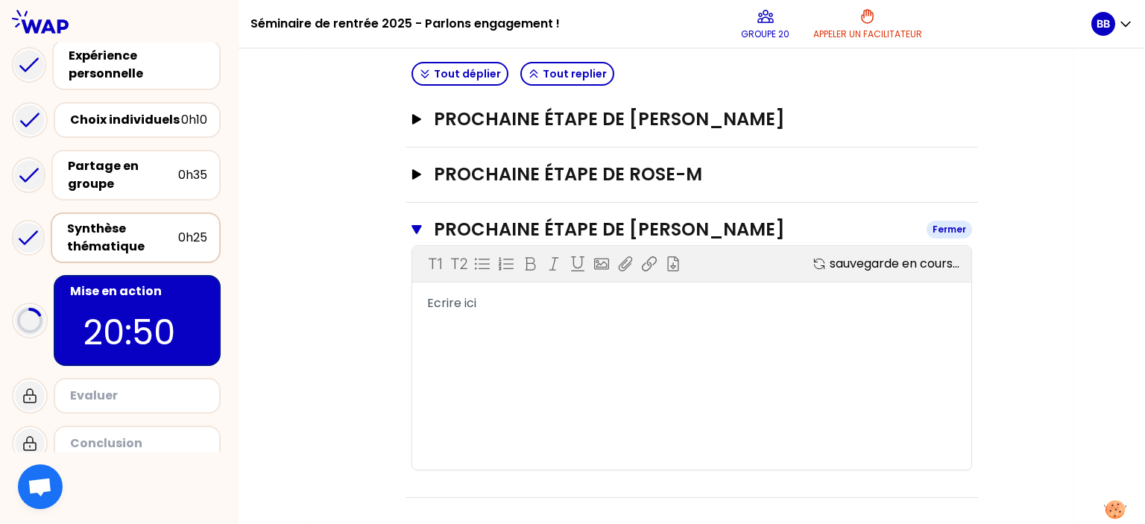
scroll to position [435, 0]
click at [578, 303] on div "Ecrire ici" at bounding box center [691, 303] width 529 height 18
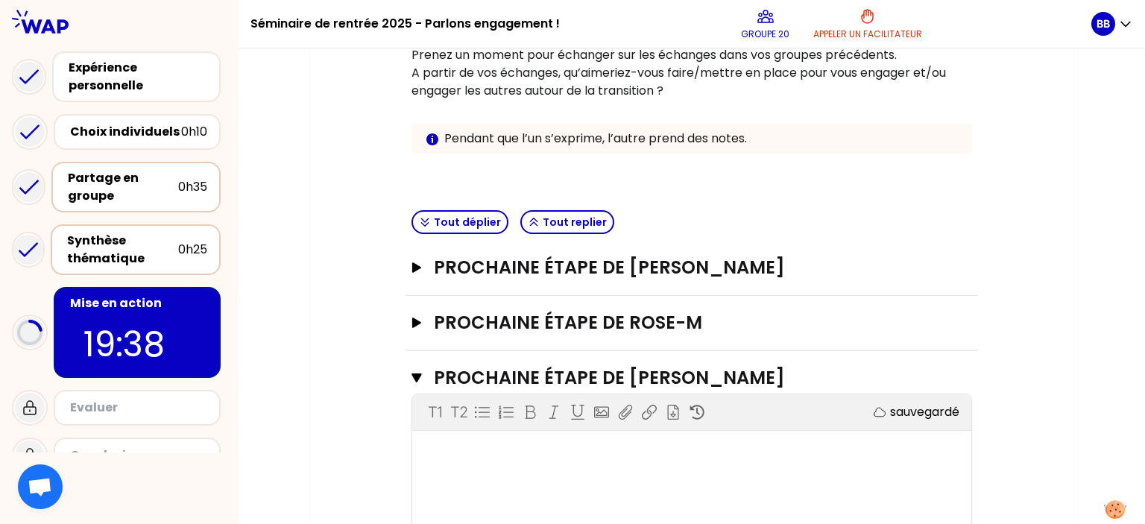
scroll to position [0, 0]
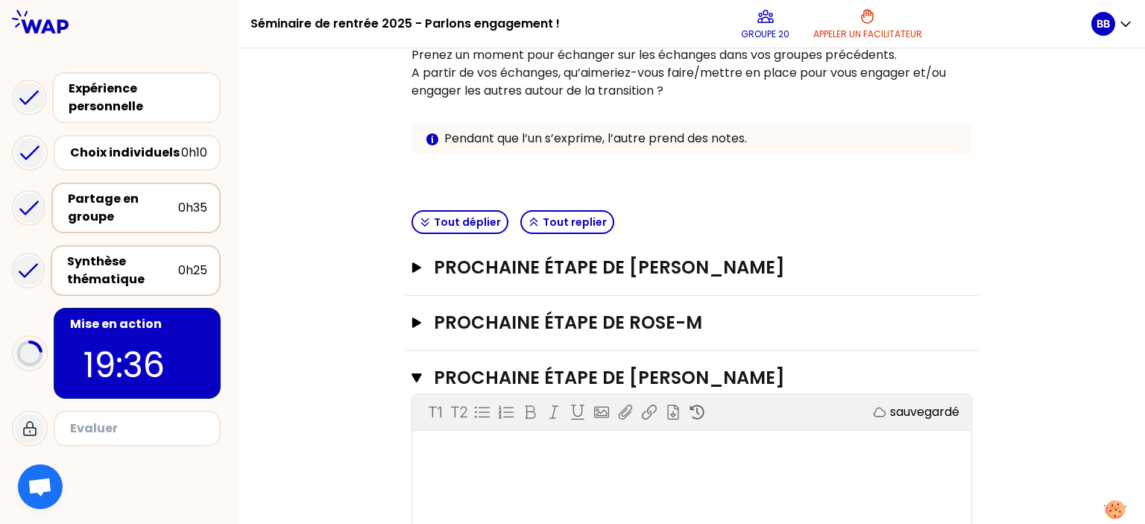
click at [164, 206] on div "Partage en groupe" at bounding box center [123, 208] width 110 height 36
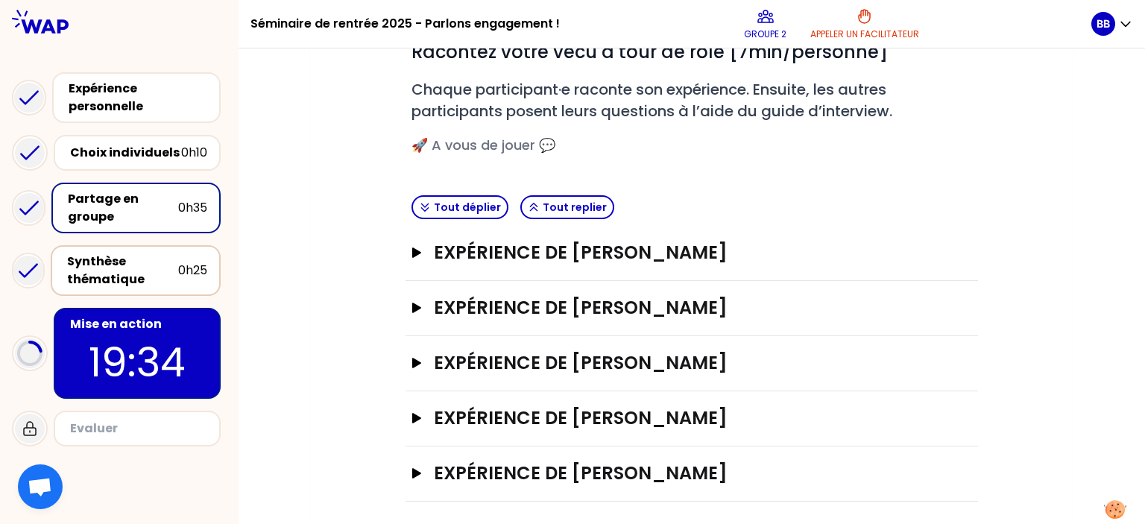
scroll to position [215, 0]
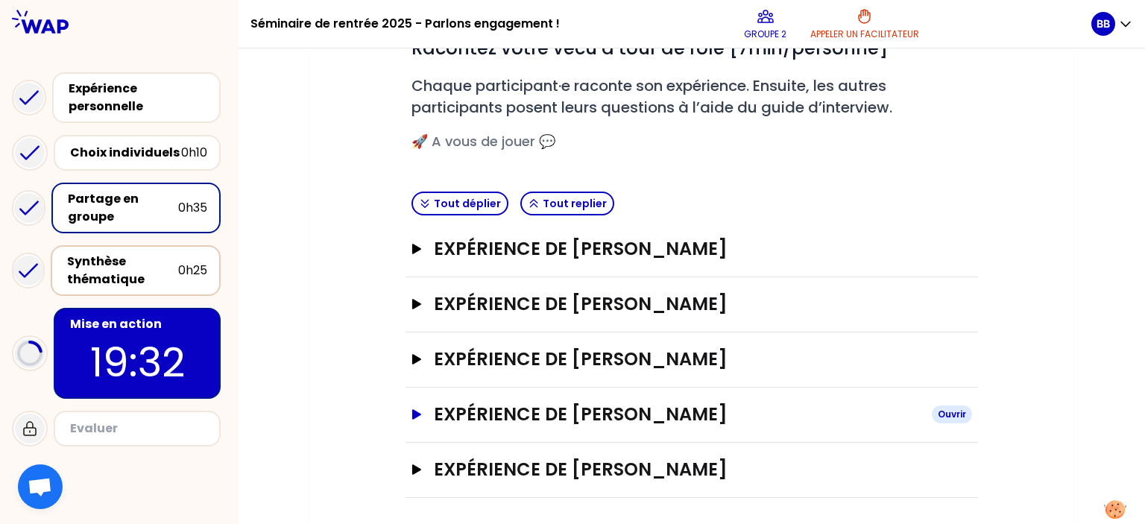
click at [565, 405] on h3 "Expérience de [PERSON_NAME]" at bounding box center [677, 414] width 486 height 24
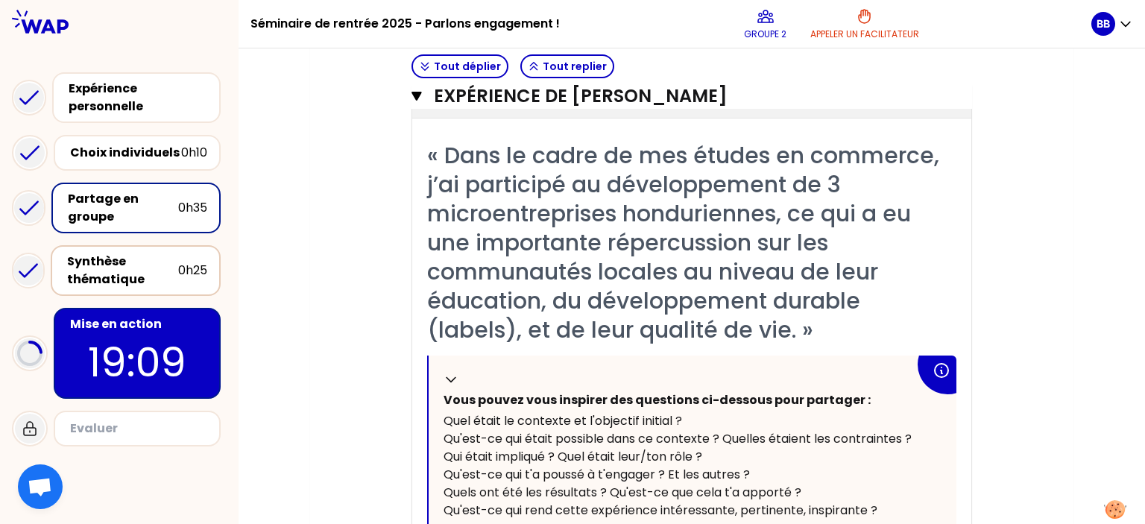
scroll to position [588, 0]
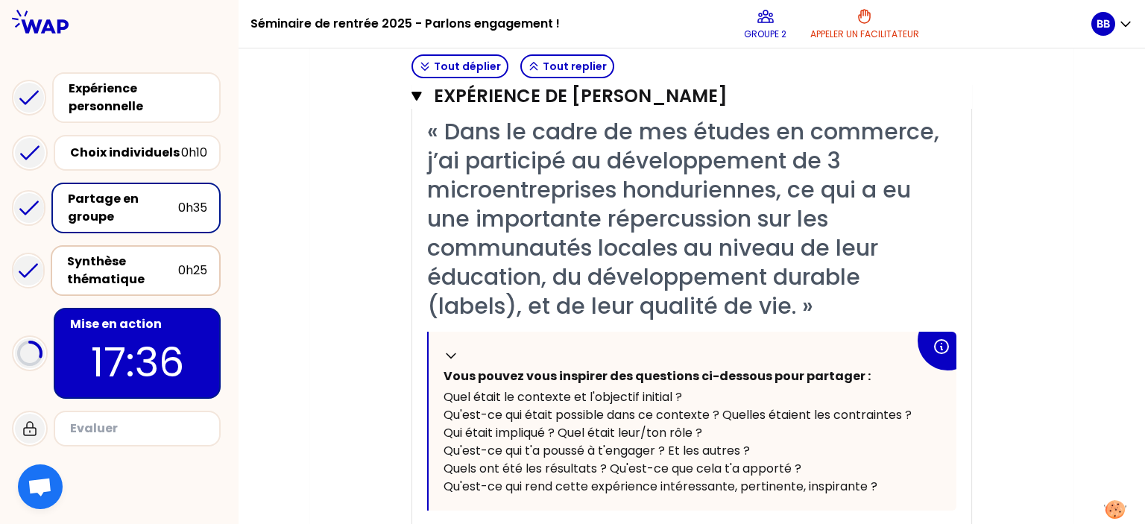
click at [169, 339] on p "17:36" at bounding box center [137, 362] width 140 height 58
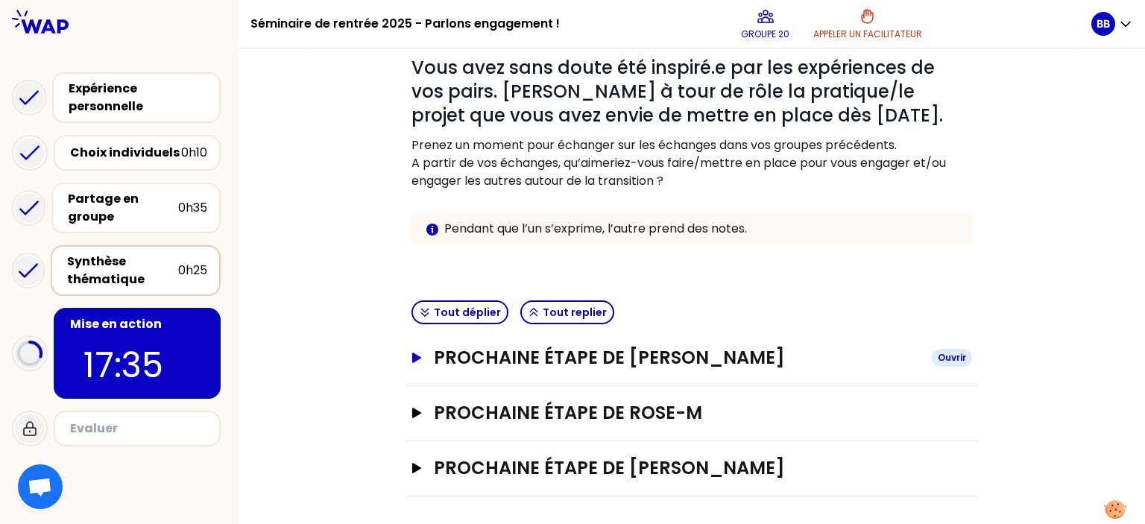
click at [556, 360] on h3 "Prochaine étape de [PERSON_NAME]" at bounding box center [677, 358] width 486 height 24
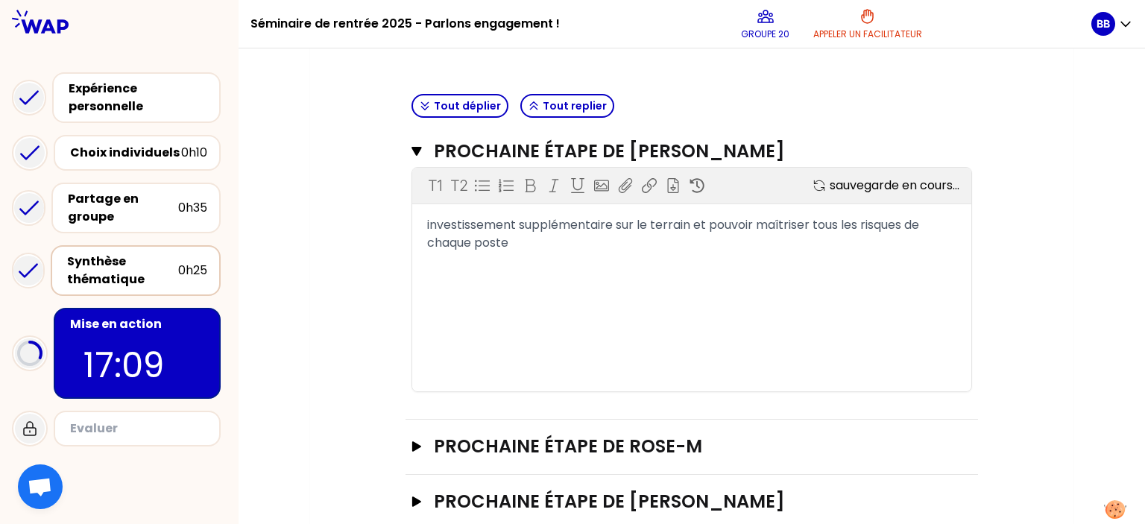
scroll to position [420, 0]
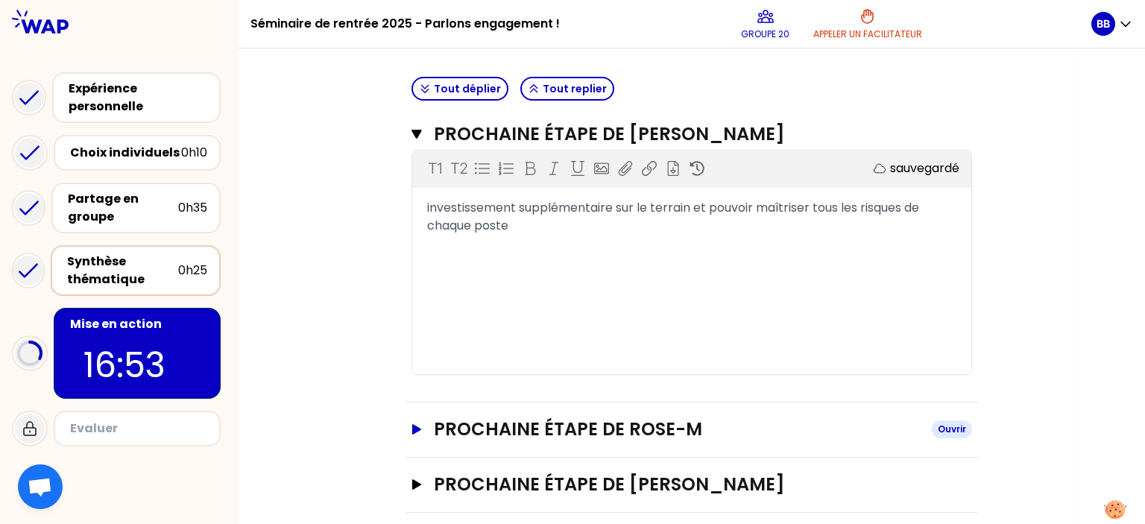
click at [648, 435] on h3 "Prochaine étape de Rose-M" at bounding box center [677, 429] width 486 height 24
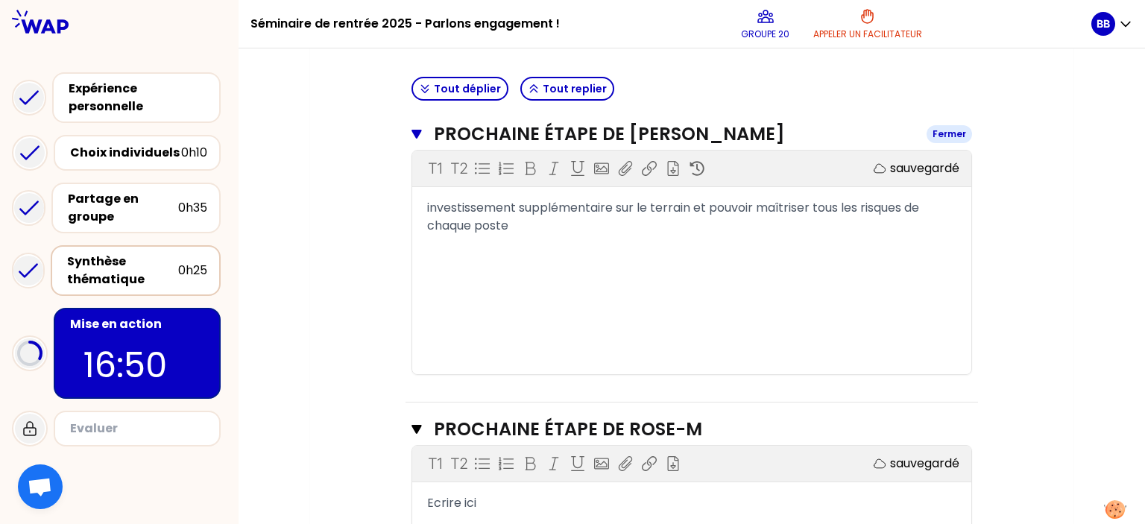
click at [514, 133] on h3 "Prochaine étape de [PERSON_NAME]" at bounding box center [674, 134] width 481 height 24
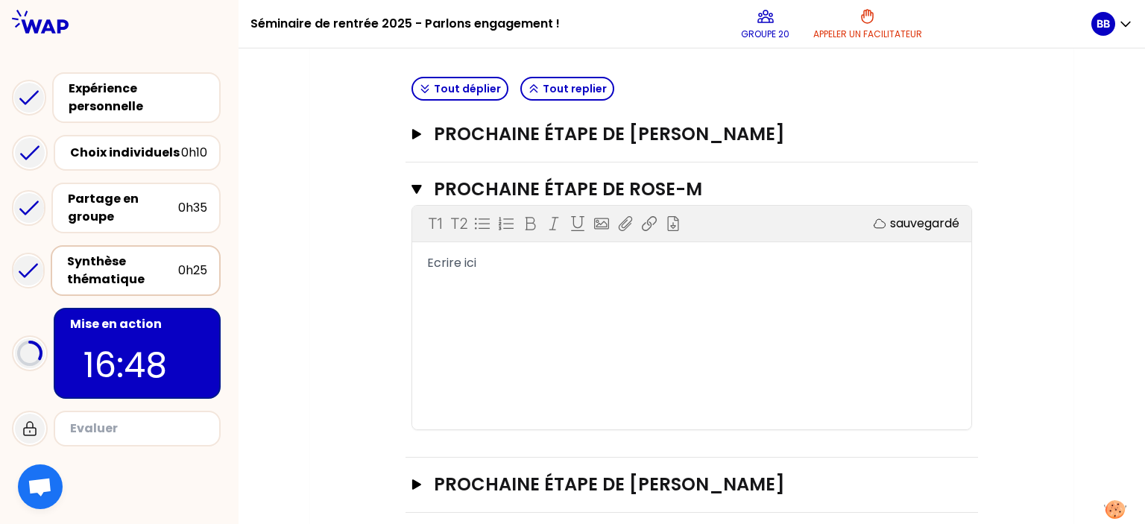
click at [484, 250] on div "T1 T2 Exporter sauvegardé Ecrire ici" at bounding box center [691, 318] width 559 height 224
click at [477, 268] on div "Ecrire ici" at bounding box center [691, 263] width 529 height 18
click at [533, 141] on h3 "Prochaine étape de [PERSON_NAME]" at bounding box center [677, 134] width 486 height 24
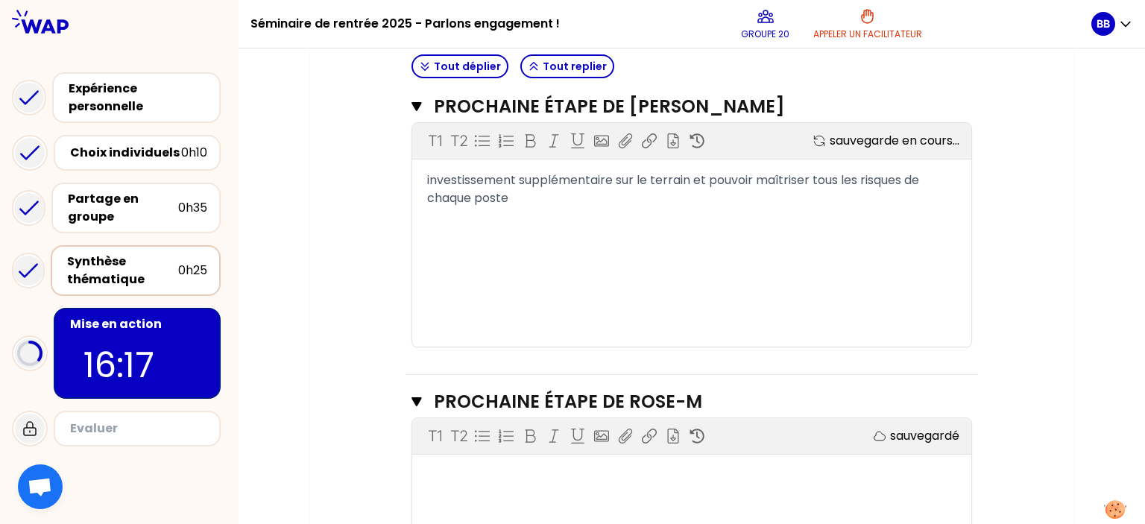
scroll to position [494, 0]
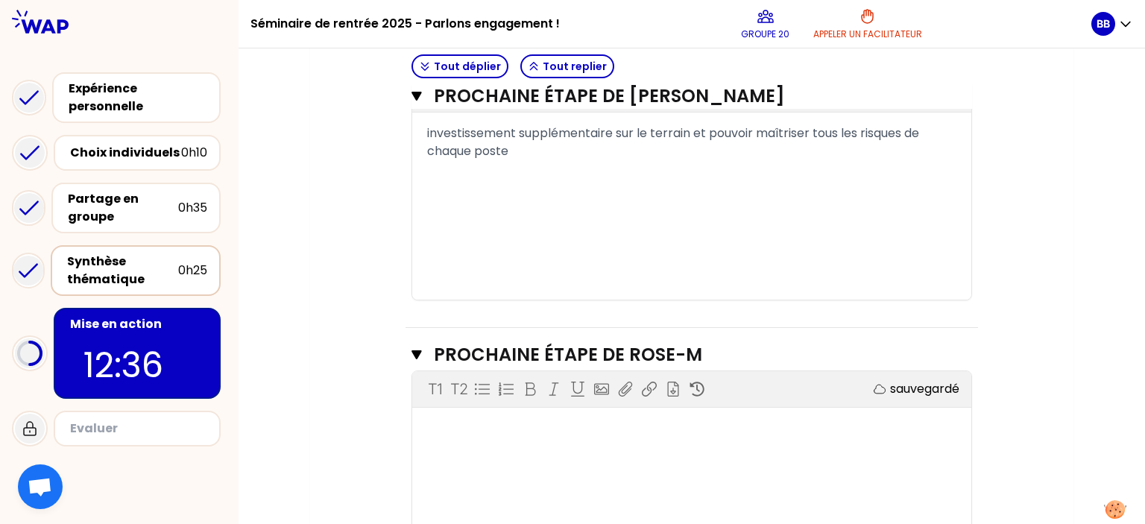
click at [548, 434] on div "T1 T2 Exporter sauvegardé ﻿" at bounding box center [691, 483] width 559 height 224
click at [545, 428] on div "﻿" at bounding box center [691, 429] width 529 height 18
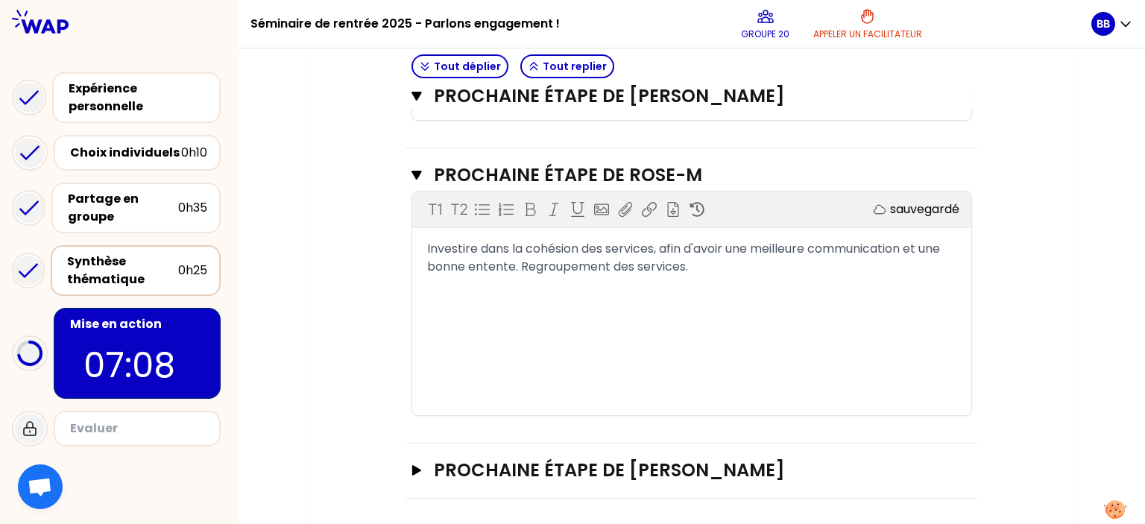
scroll to position [675, 0]
click at [618, 469] on h3 "Prochaine étape de [PERSON_NAME]" at bounding box center [677, 469] width 486 height 24
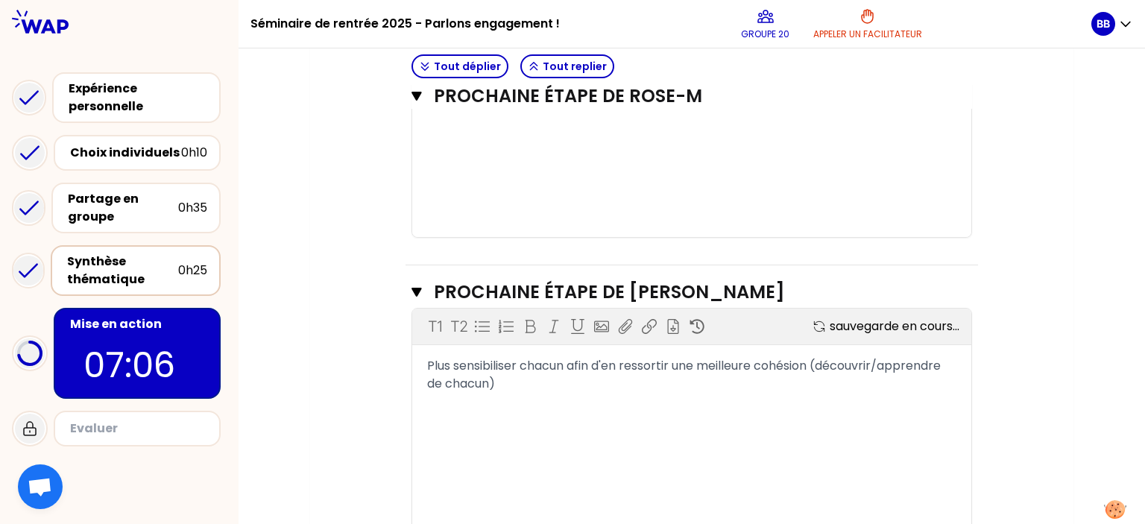
scroll to position [915, 0]
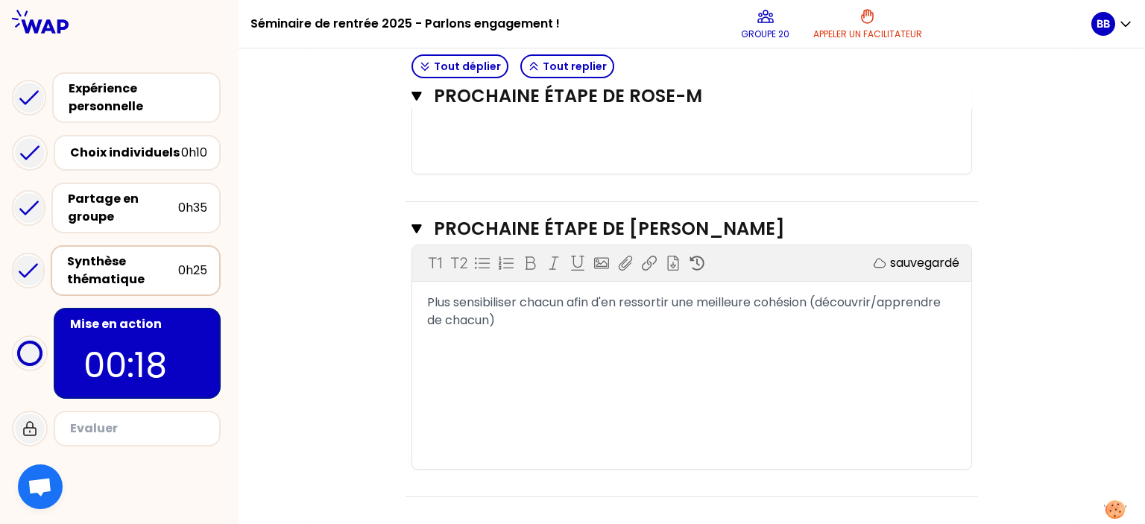
click at [629, 431] on div "T1 T2 Exporter sauvegardé Plus sensibiliser chacun afin d'en ressortir une meil…" at bounding box center [691, 357] width 559 height 224
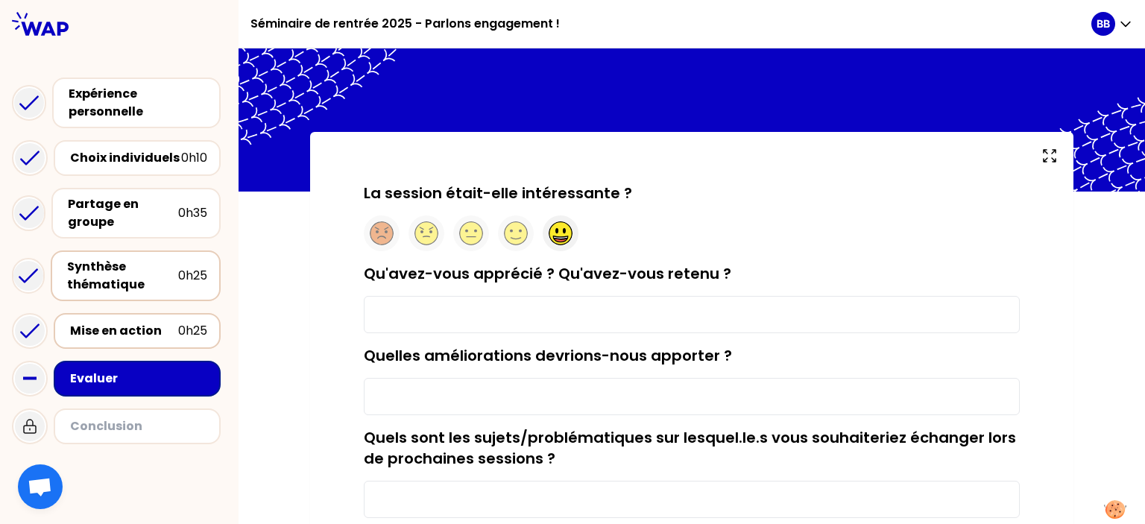
click at [561, 241] on circle at bounding box center [560, 233] width 23 height 23
click at [602, 312] on input "Qu'avez-vous apprécié ? Qu'avez-vous retenu ?" at bounding box center [692, 314] width 656 height 37
type input "J'ai aimé échange et découvrir les expériences"
click at [587, 389] on input "Quelles améliorations devrions-nous apporter ?" at bounding box center [692, 396] width 656 height 37
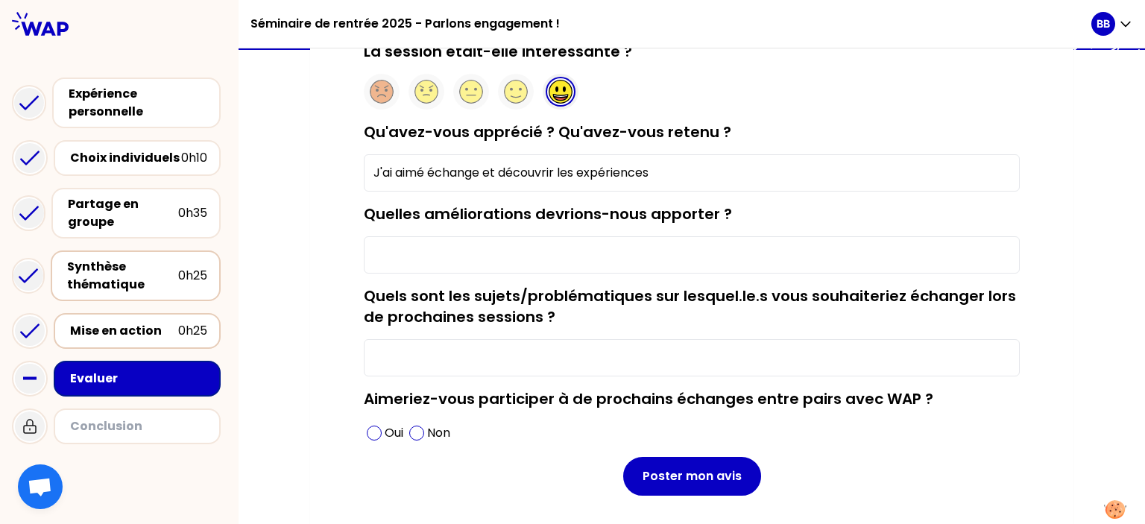
scroll to position [149, 0]
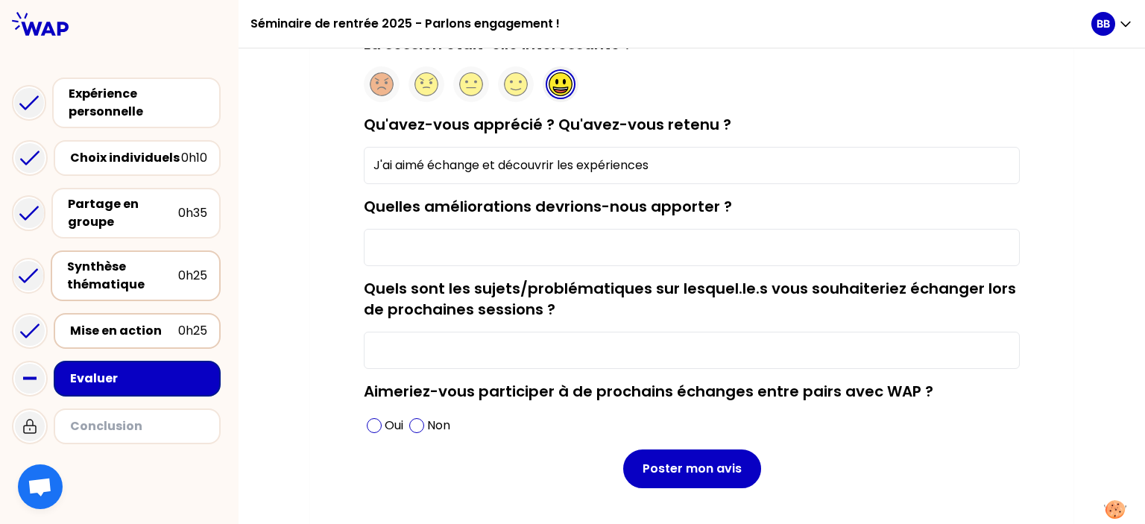
click at [674, 167] on input "J'ai aimé échange et découvrir les expériences" at bounding box center [692, 165] width 656 height 37
click at [642, 259] on input "Quelles améliorations devrions-nous apporter ?" at bounding box center [692, 247] width 656 height 37
click at [601, 349] on input "Quels sont les sujets/problématiques sur lesquel.le.s vous souhaiteriez échange…" at bounding box center [692, 350] width 656 height 37
click at [566, 247] on input "Quelles améliorations devrions-nous apporter ?" at bounding box center [692, 247] width 656 height 37
type input "J"
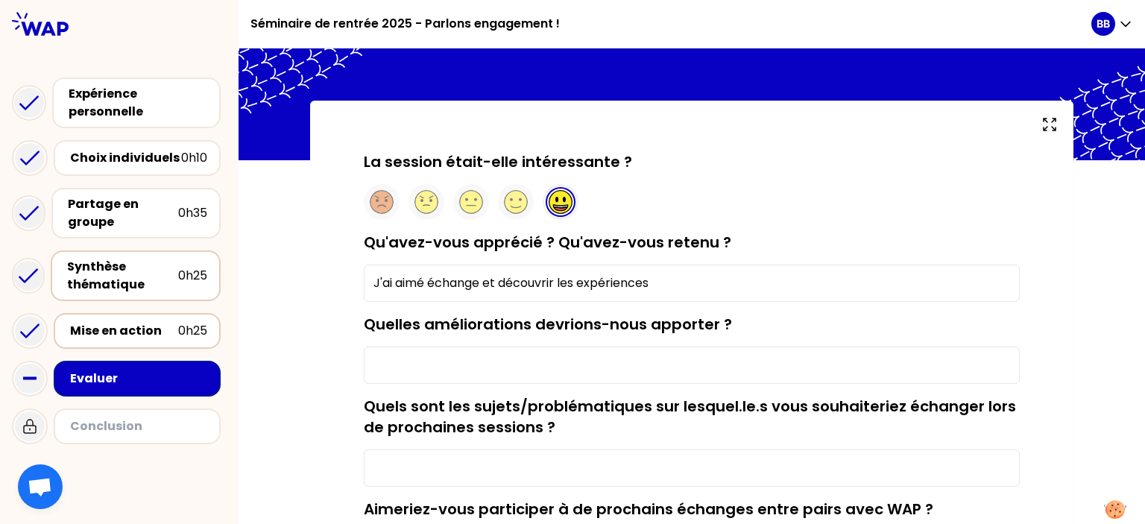
scroll to position [75, 0]
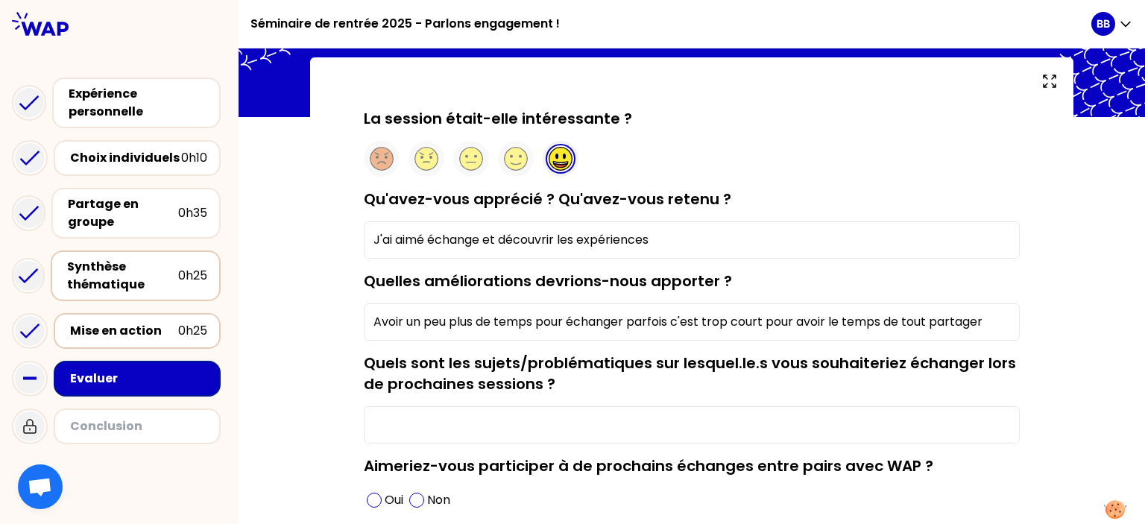
type input "Avoir un peu plus de temps pour échanger parfois c'est trop court pour avoir le…"
click at [460, 434] on input "Quels sont les sujets/problématiques sur lesquel.le.s vous souhaiteriez échange…" at bounding box center [692, 424] width 656 height 37
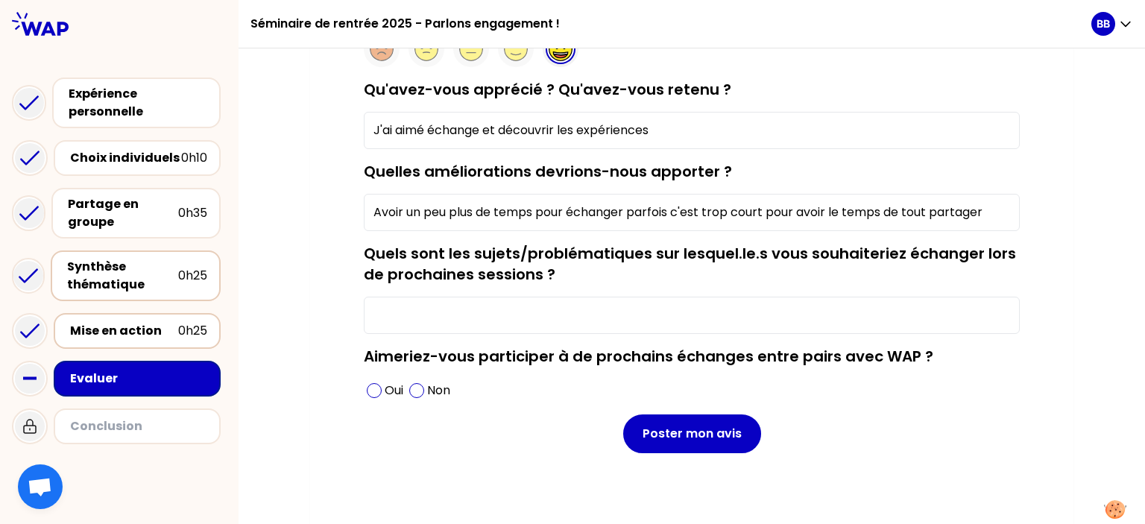
scroll to position [189, 0]
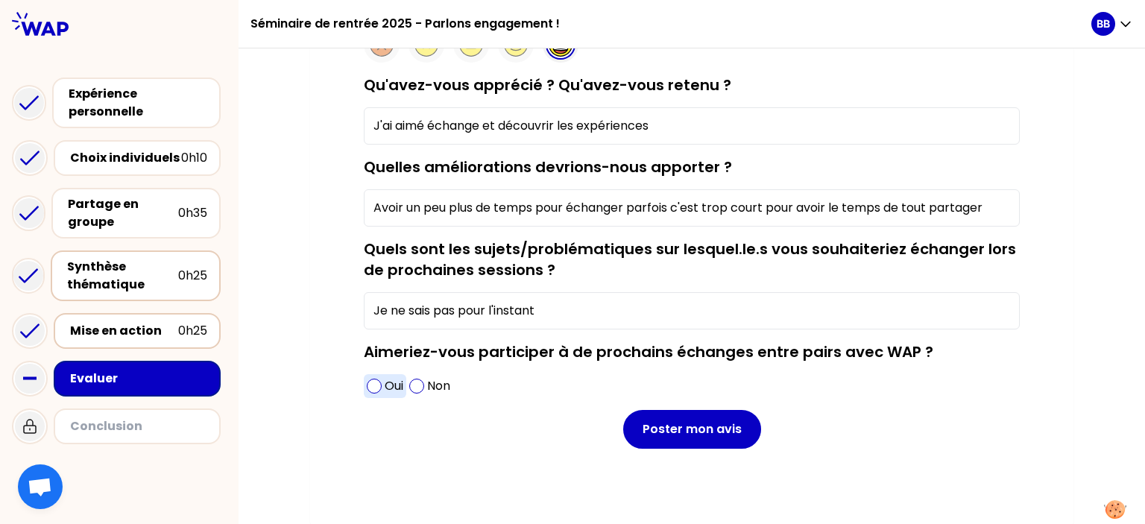
type input "Je ne sais pas pour l'instant"
click at [367, 390] on span at bounding box center [374, 386] width 15 height 15
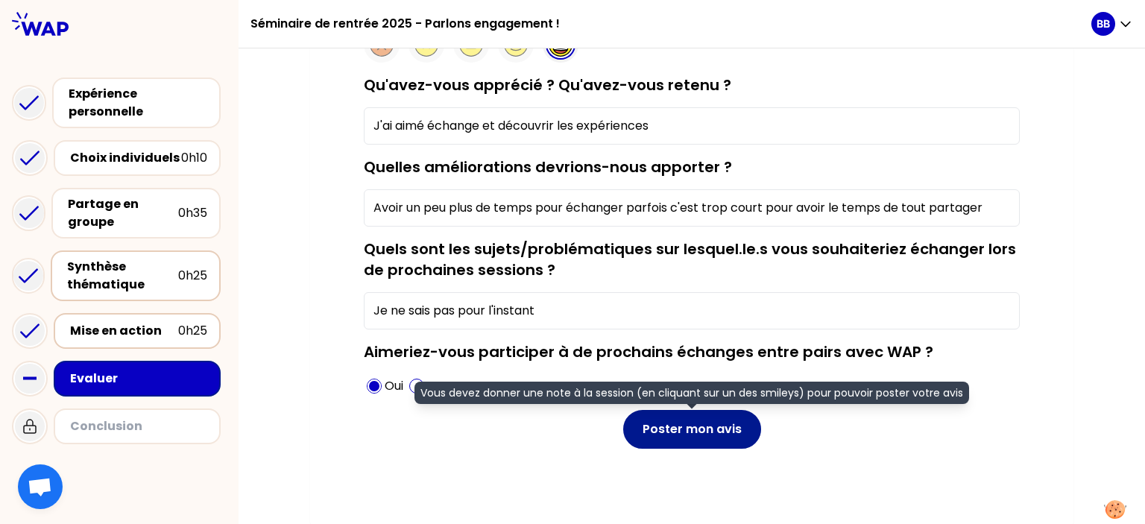
click at [647, 425] on button "Poster mon avis" at bounding box center [692, 429] width 138 height 39
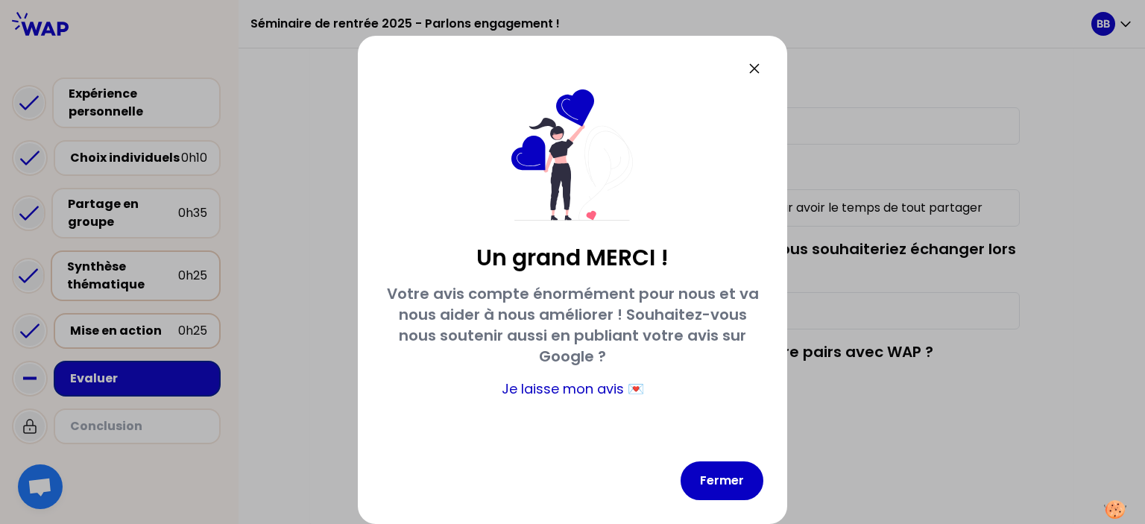
scroll to position [3, 0]
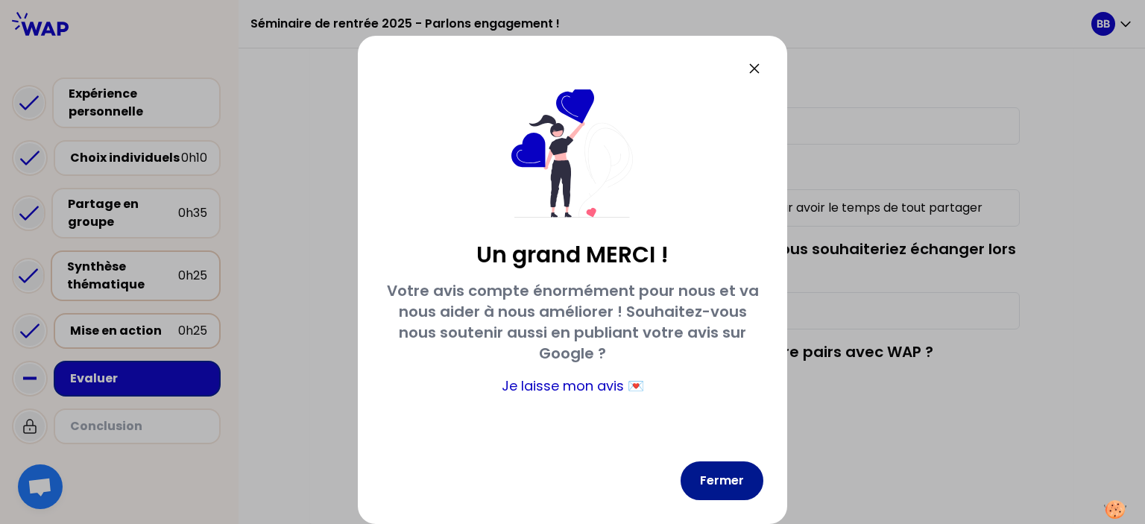
click at [716, 486] on button "Fermer" at bounding box center [721, 480] width 83 height 39
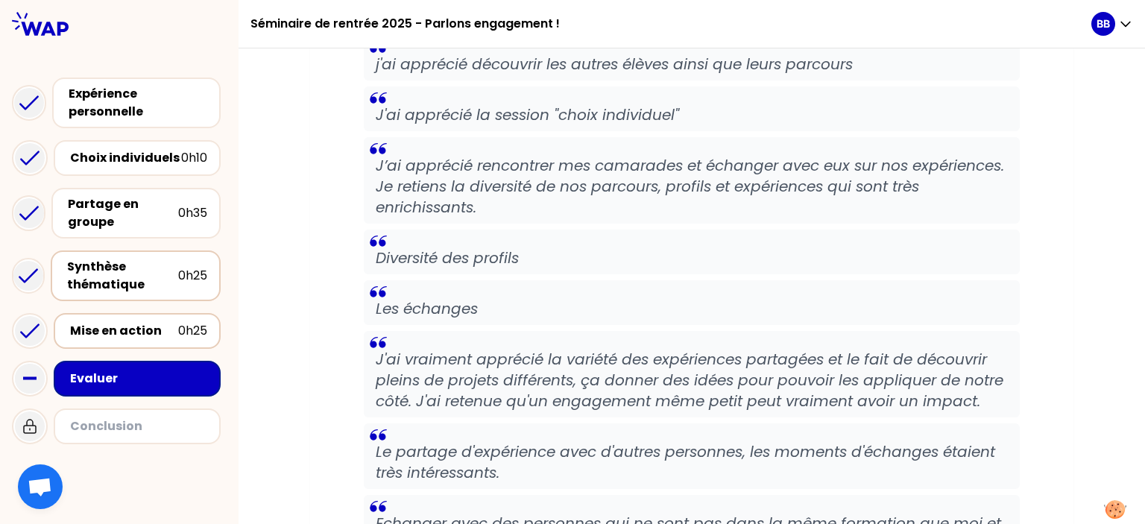
scroll to position [1729, 0]
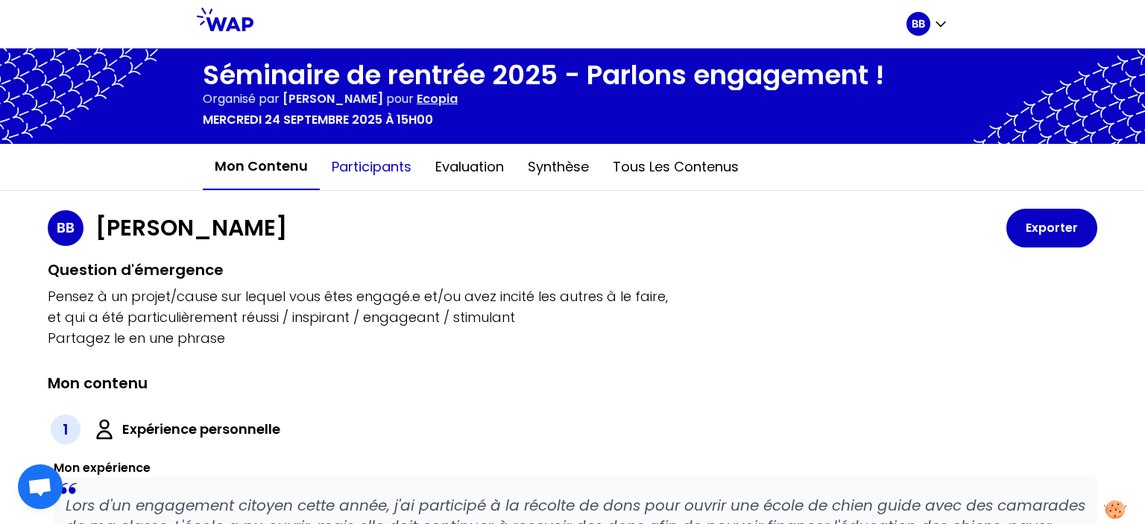
click at [361, 170] on button "Participants" at bounding box center [372, 167] width 104 height 45
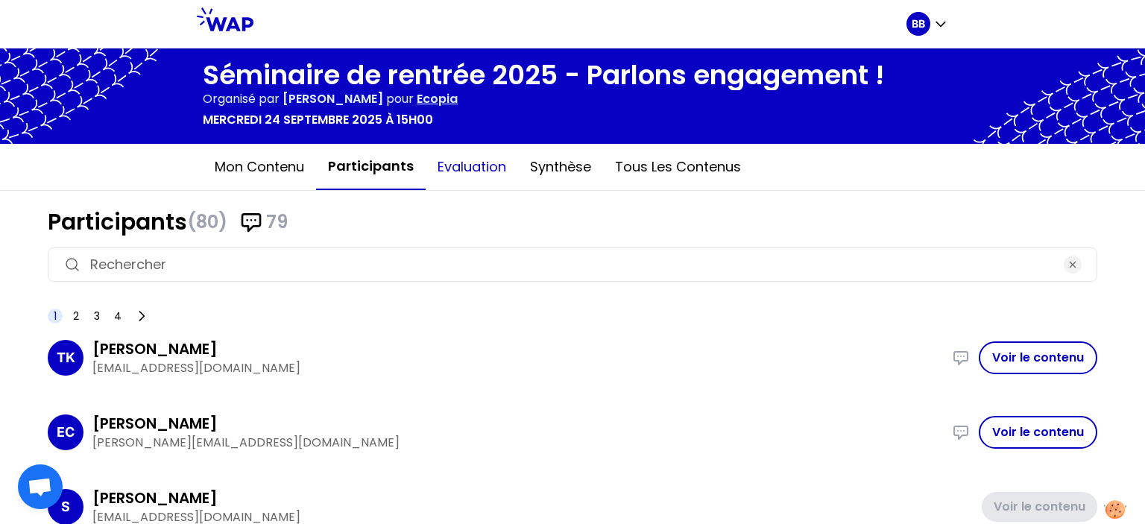
click at [487, 158] on button "Evaluation" at bounding box center [471, 167] width 92 height 45
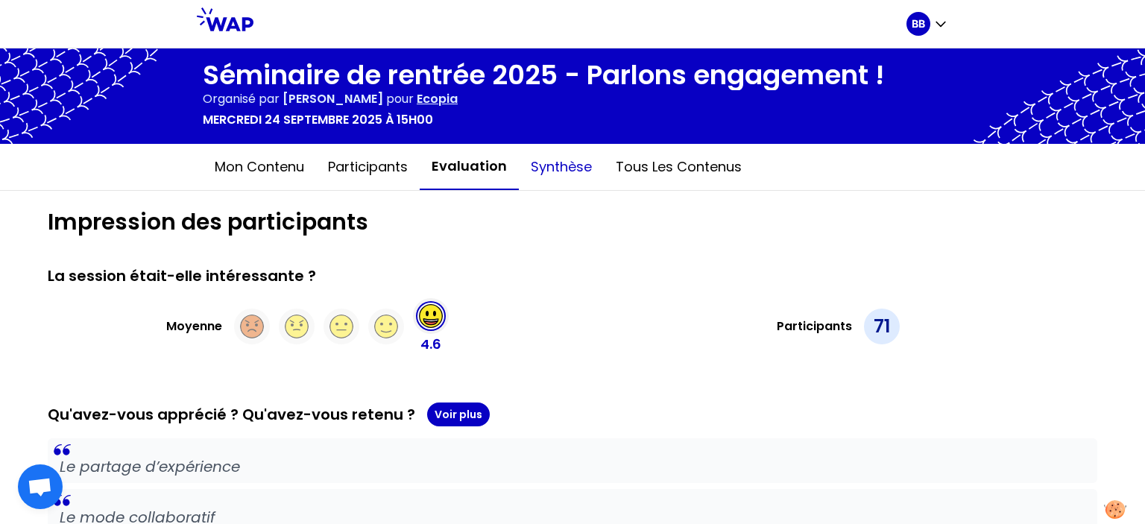
click at [555, 162] on button "Synthèse" at bounding box center [561, 167] width 85 height 45
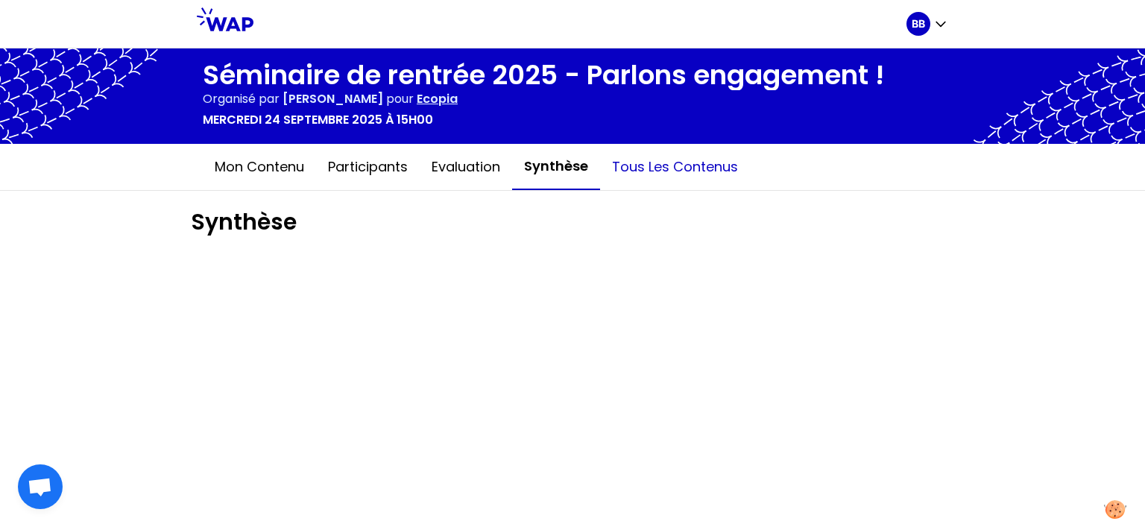
click at [652, 171] on button "Tous les contenus" at bounding box center [675, 167] width 150 height 45
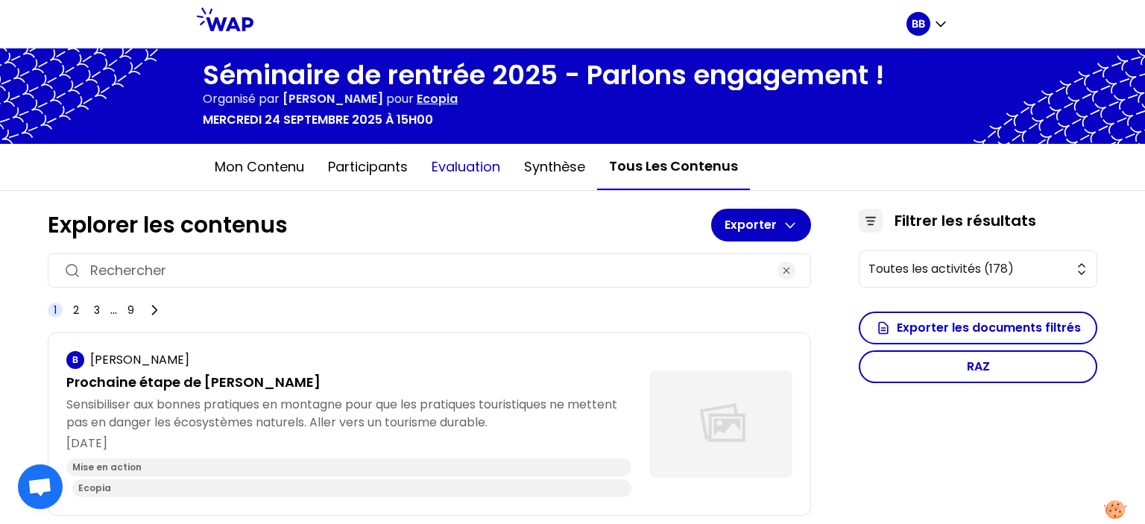
click at [435, 162] on button "Evaluation" at bounding box center [466, 167] width 92 height 45
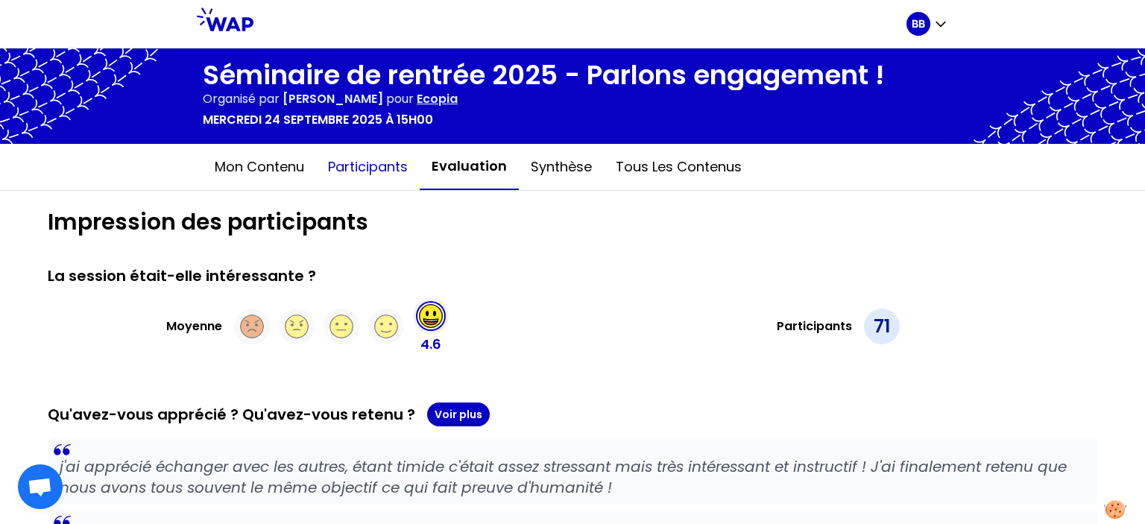
click at [365, 174] on button "Participants" at bounding box center [368, 167] width 104 height 45
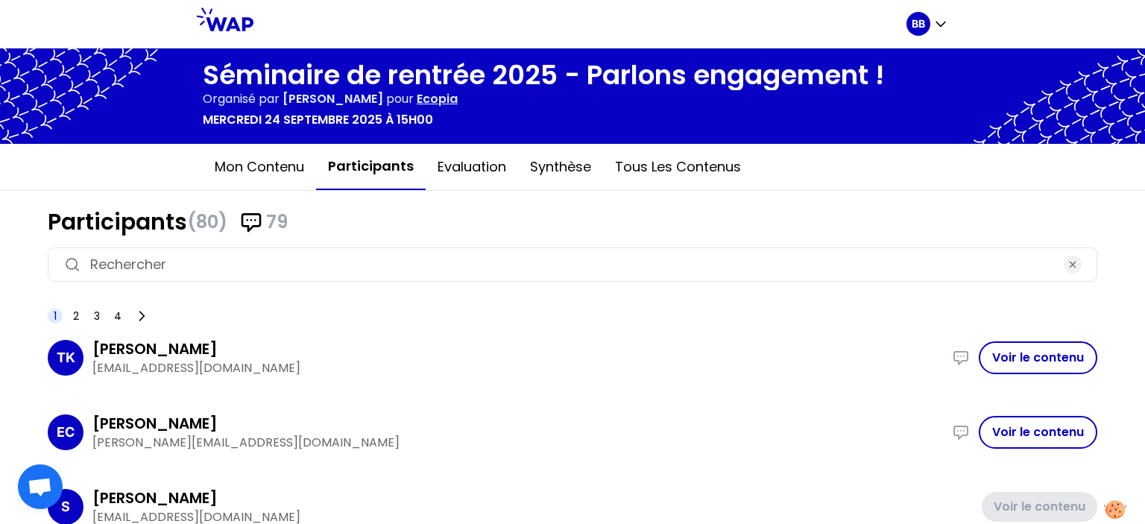
click at [282, 174] on button "Mon contenu" at bounding box center [259, 167] width 113 height 45
